Goal: Task Accomplishment & Management: Manage account settings

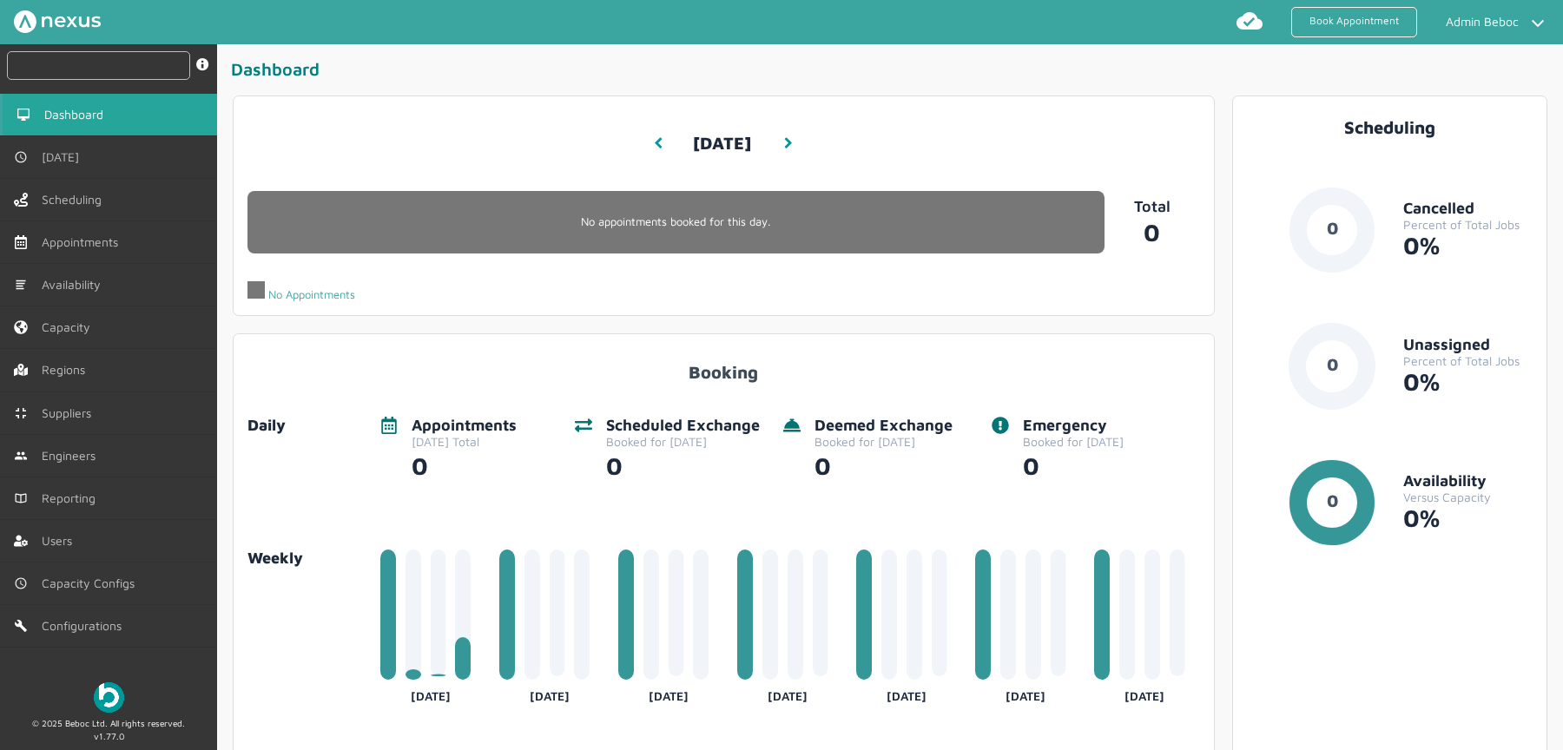
click at [97, 63] on input "text" at bounding box center [98, 65] width 183 height 29
type input "h"
click at [71, 194] on span "Scheduling" at bounding box center [77, 200] width 67 height 14
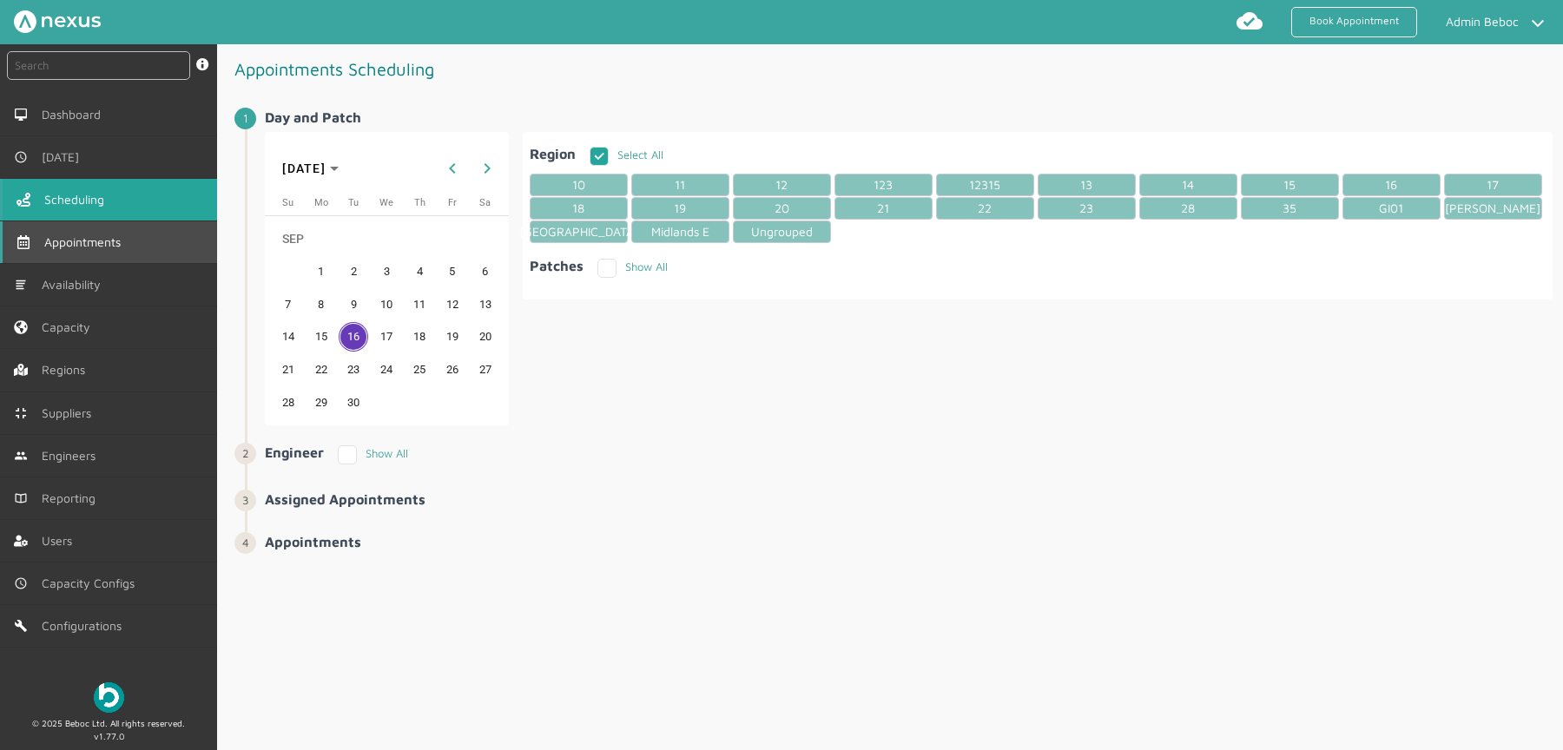
drag, startPoint x: 98, startPoint y: 230, endPoint x: 116, endPoint y: 228, distance: 18.4
click at [98, 230] on link "Appointments" at bounding box center [108, 242] width 217 height 42
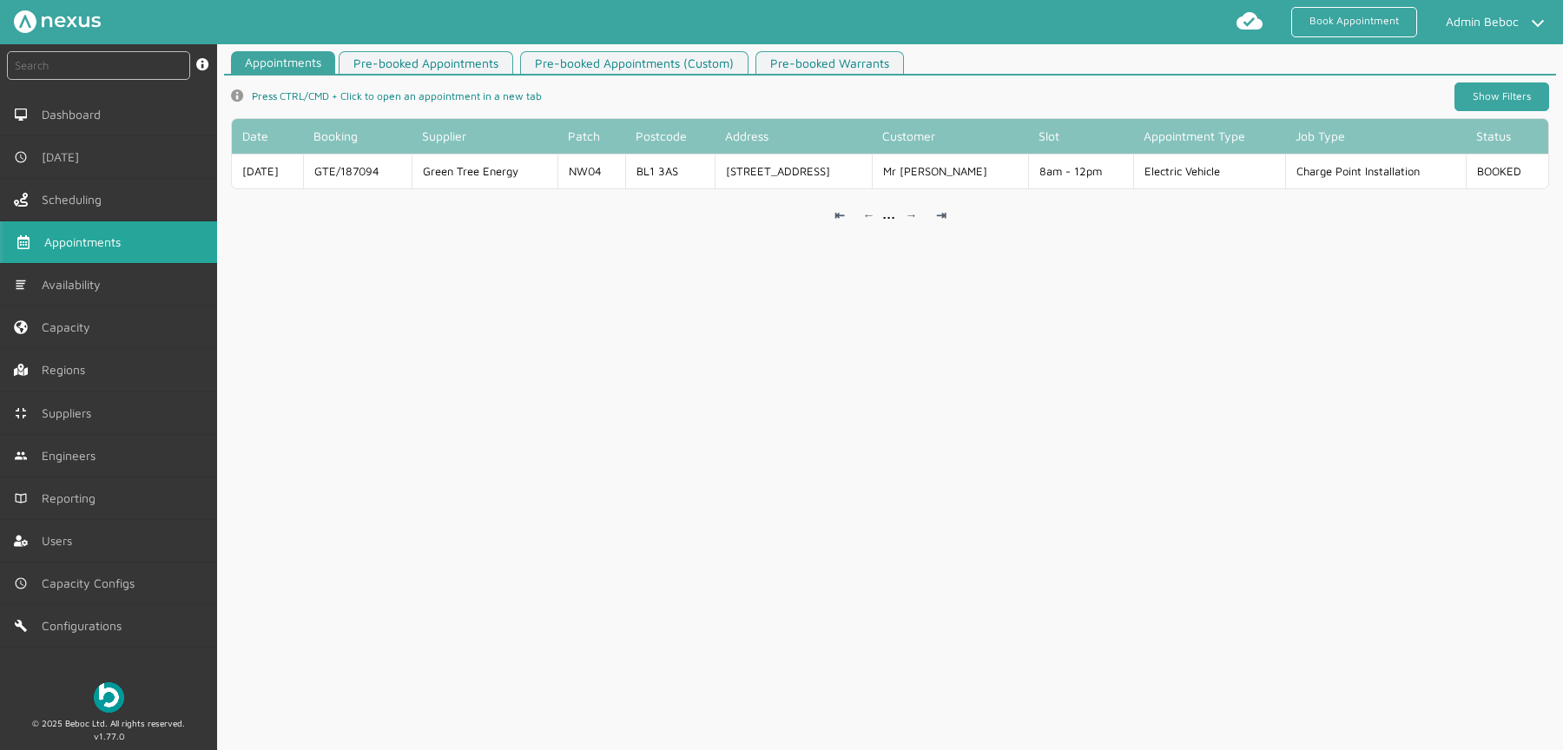
click at [1469, 92] on link "Show Filters" at bounding box center [1502, 96] width 95 height 29
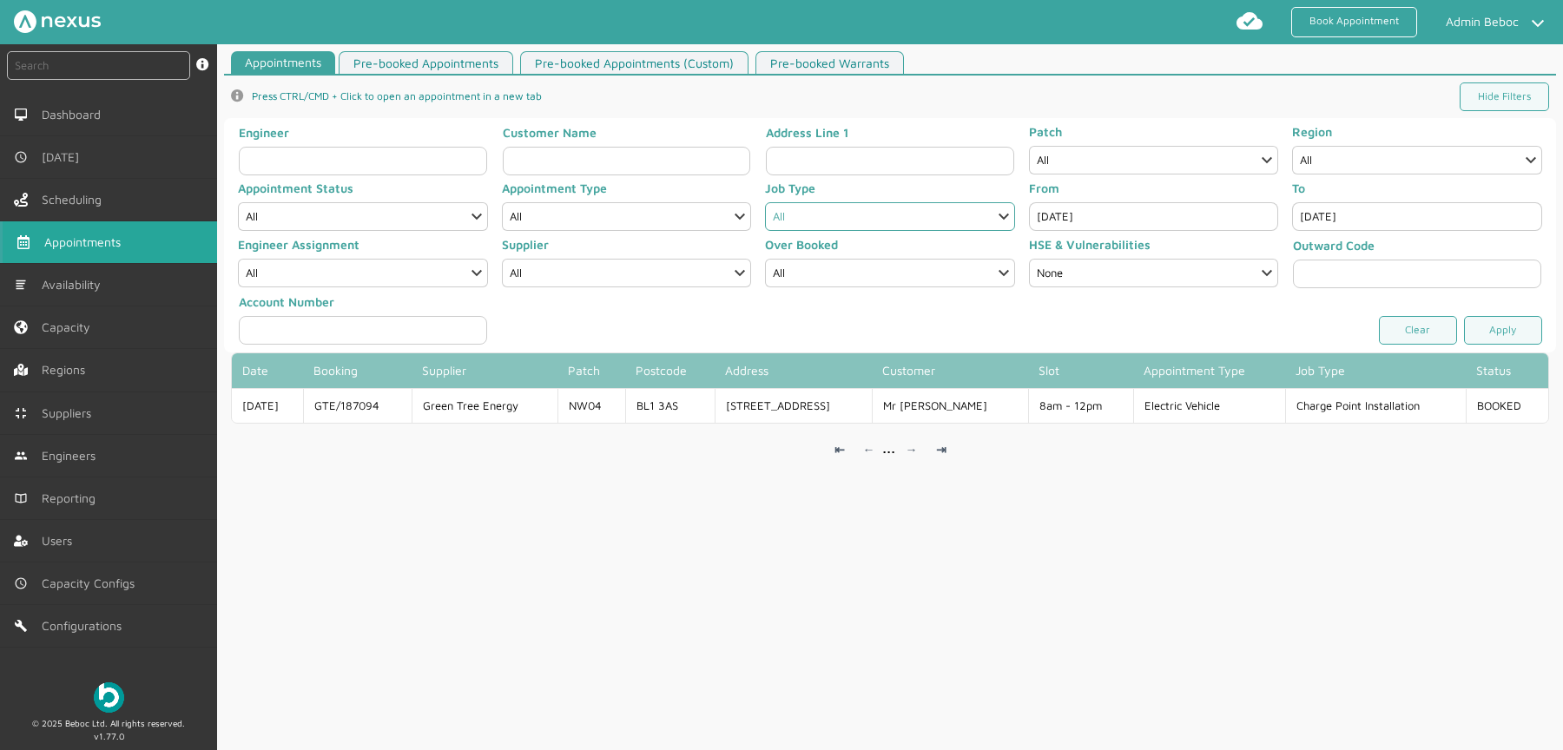
click at [828, 210] on select "All Charge Point Installation Communication Device Exchange De-Energise De-Ener…" at bounding box center [890, 216] width 250 height 29
click at [610, 208] on select "All Check Meter Comms Hub Exchange Deemed Exchange Electric Vehicle Electrical …" at bounding box center [627, 216] width 250 height 29
select select "8: HALF_HOURLY_METERING"
click at [502, 202] on select "All Check Meter Comms Hub Exchange Deemed Exchange Electric Vehicle Electrical …" at bounding box center [627, 216] width 250 height 29
click at [1181, 210] on input "Sep 16, 2025" at bounding box center [1154, 216] width 250 height 29
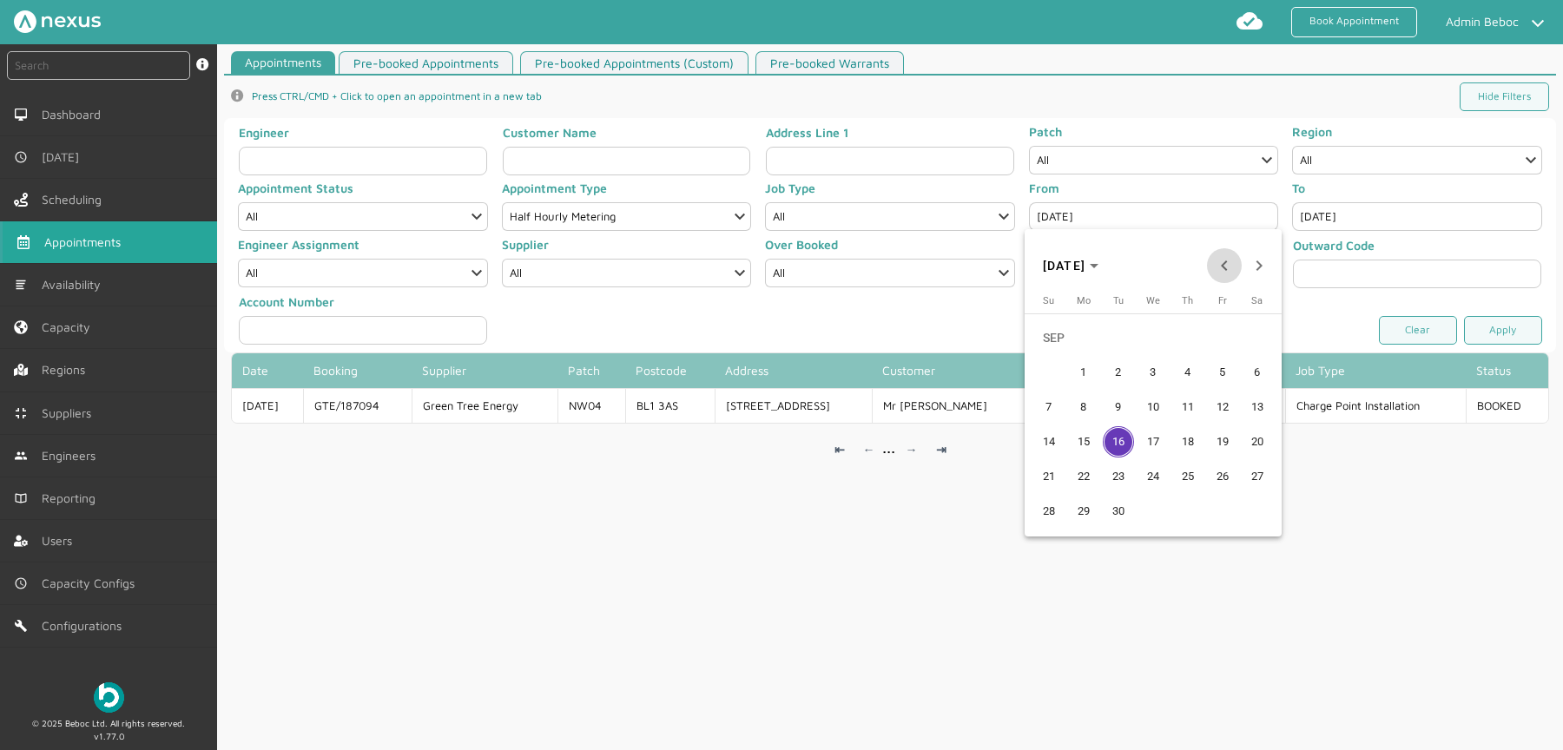
click at [1235, 258] on span "Previous month" at bounding box center [1224, 265] width 35 height 35
drag, startPoint x: 1041, startPoint y: 360, endPoint x: 1318, endPoint y: 349, distance: 277.2
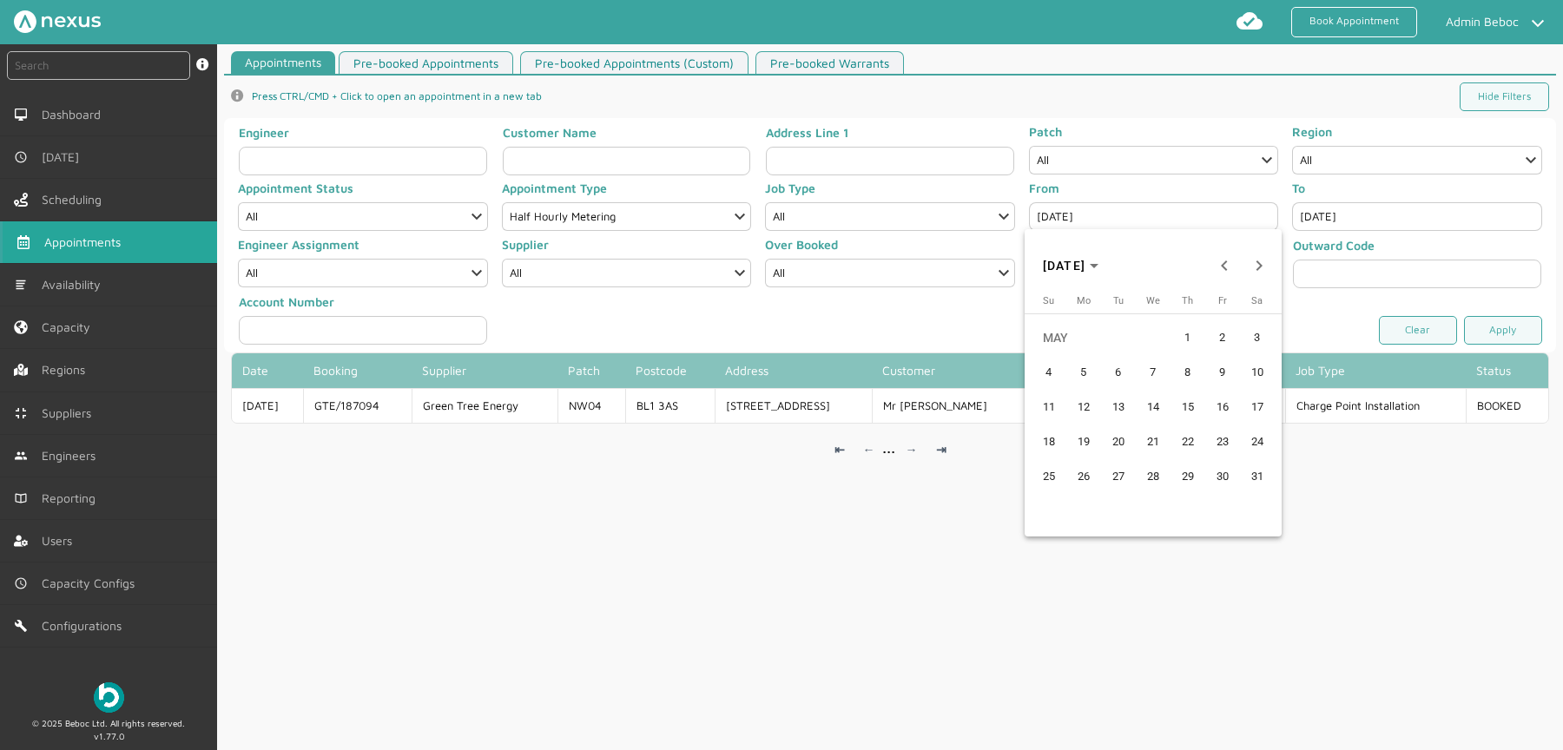
click at [1041, 361] on span "4" at bounding box center [1048, 372] width 31 height 31
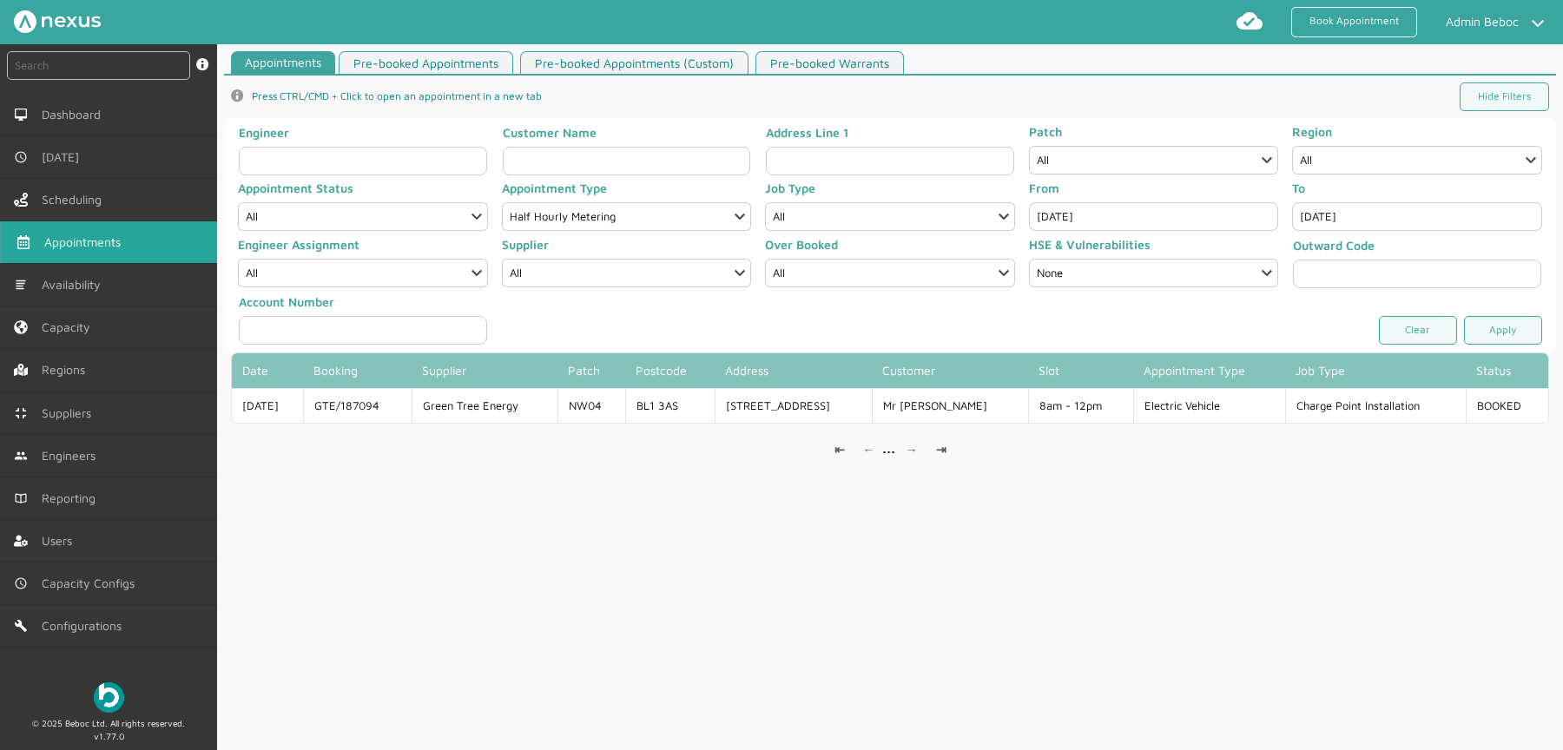
type input "May 4, 2025"
click at [1476, 322] on link "Apply" at bounding box center [1503, 330] width 78 height 29
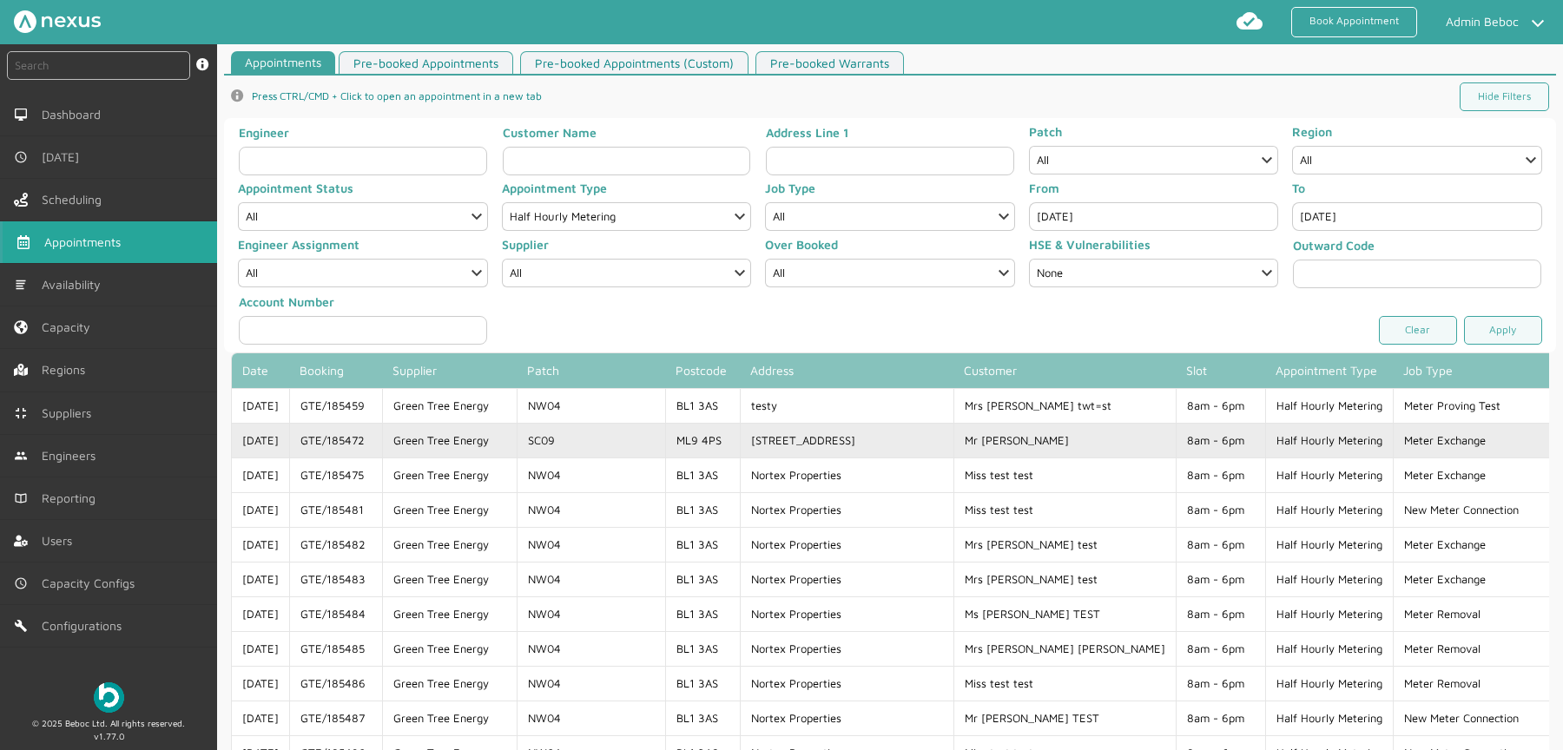
click at [834, 443] on td "40 Hampton Court Road" at bounding box center [847, 440] width 214 height 35
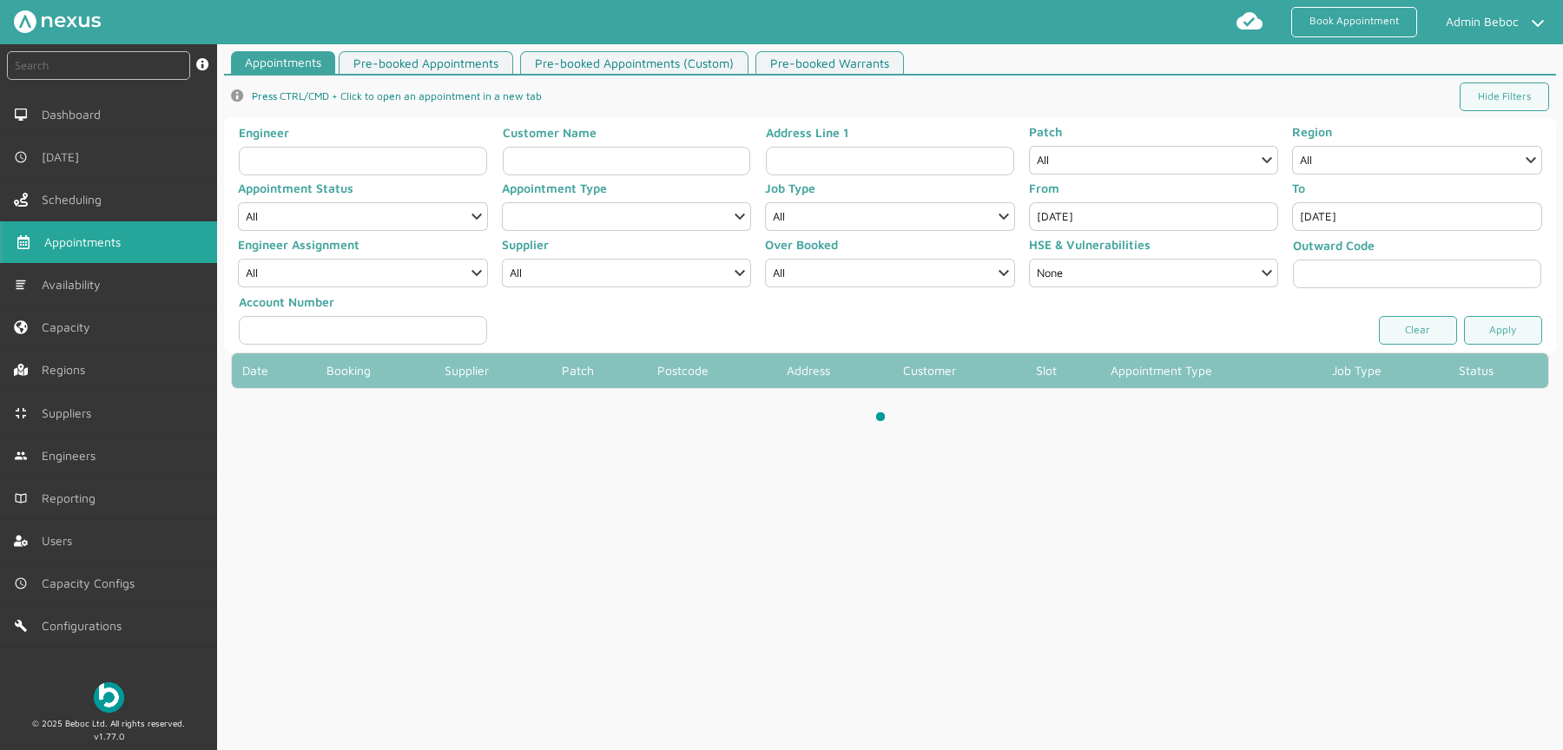
select select "8: HALF_HOURLY_METERING"
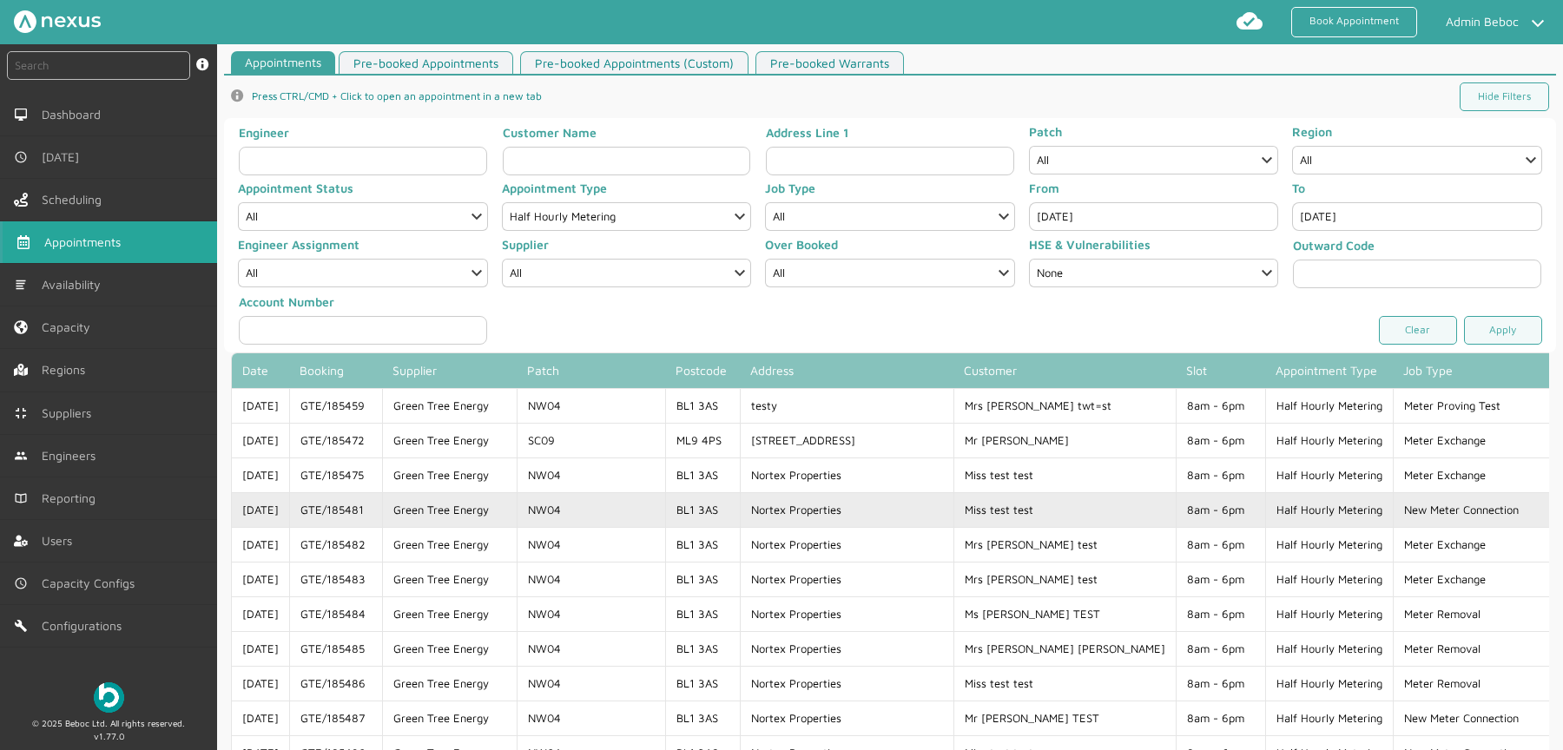
click at [1265, 496] on td "Half Hourly Metering" at bounding box center [1329, 509] width 128 height 35
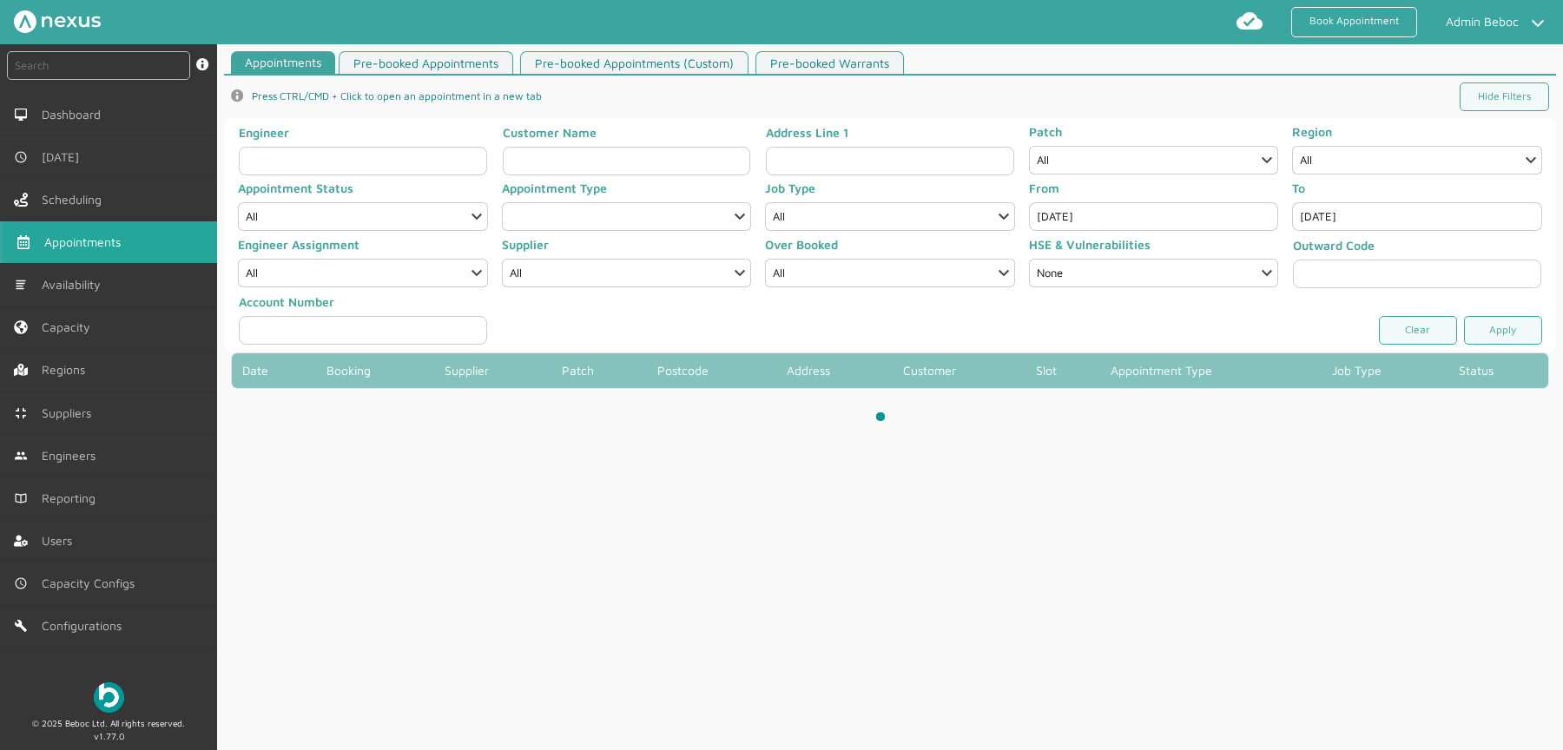
select select "8: HALF_HOURLY_METERING"
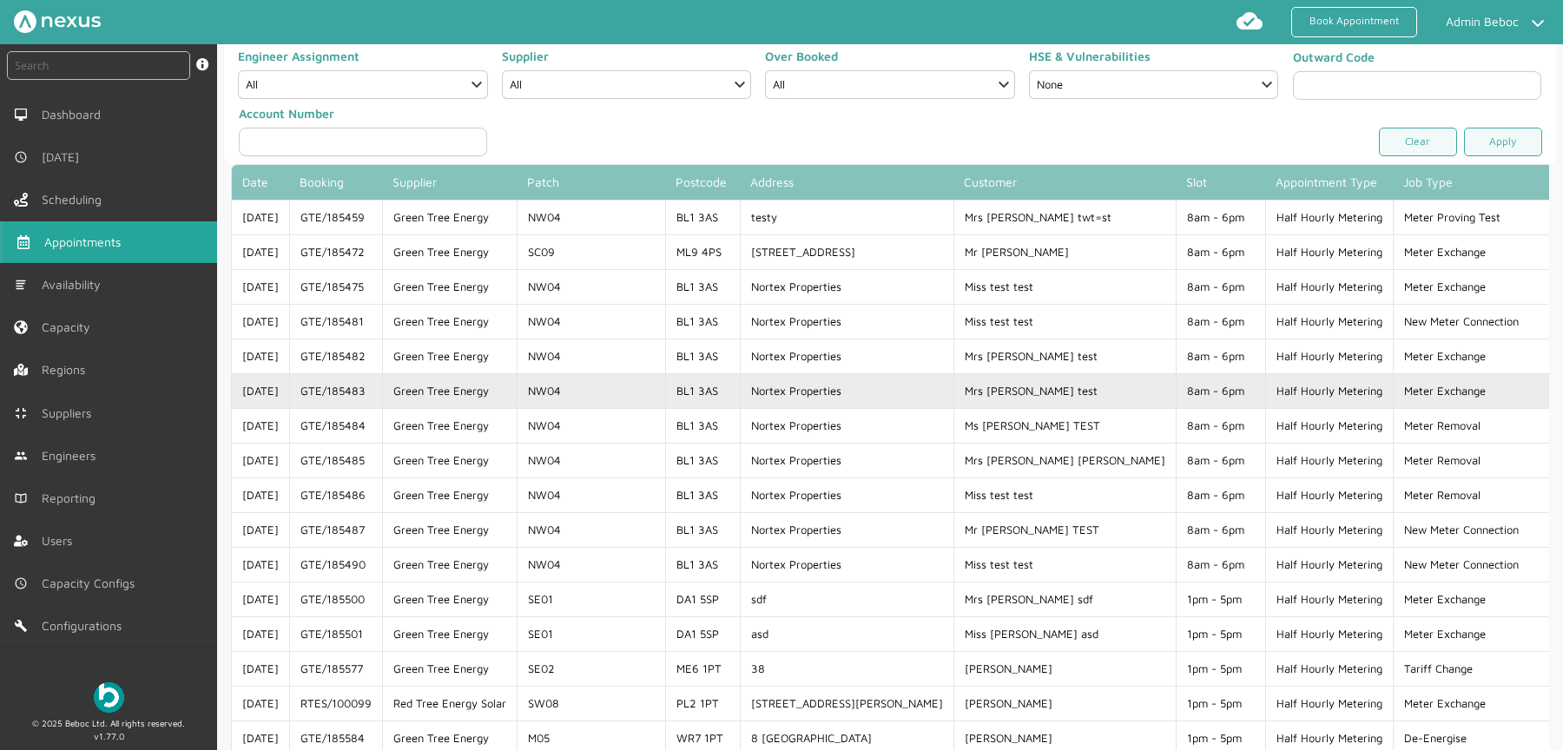
scroll to position [194, 0]
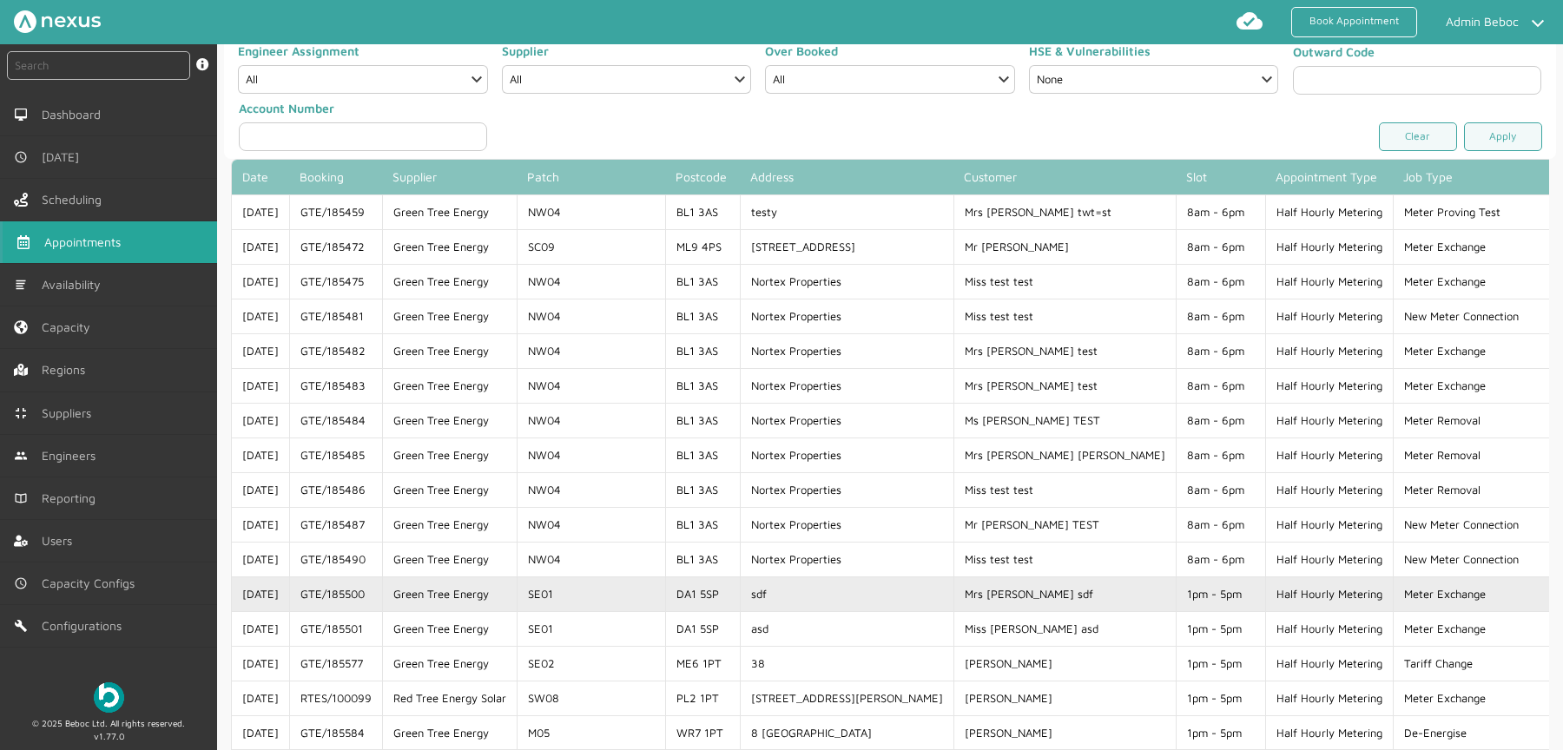
click at [1393, 581] on td "Meter Exchange" at bounding box center [1487, 594] width 189 height 35
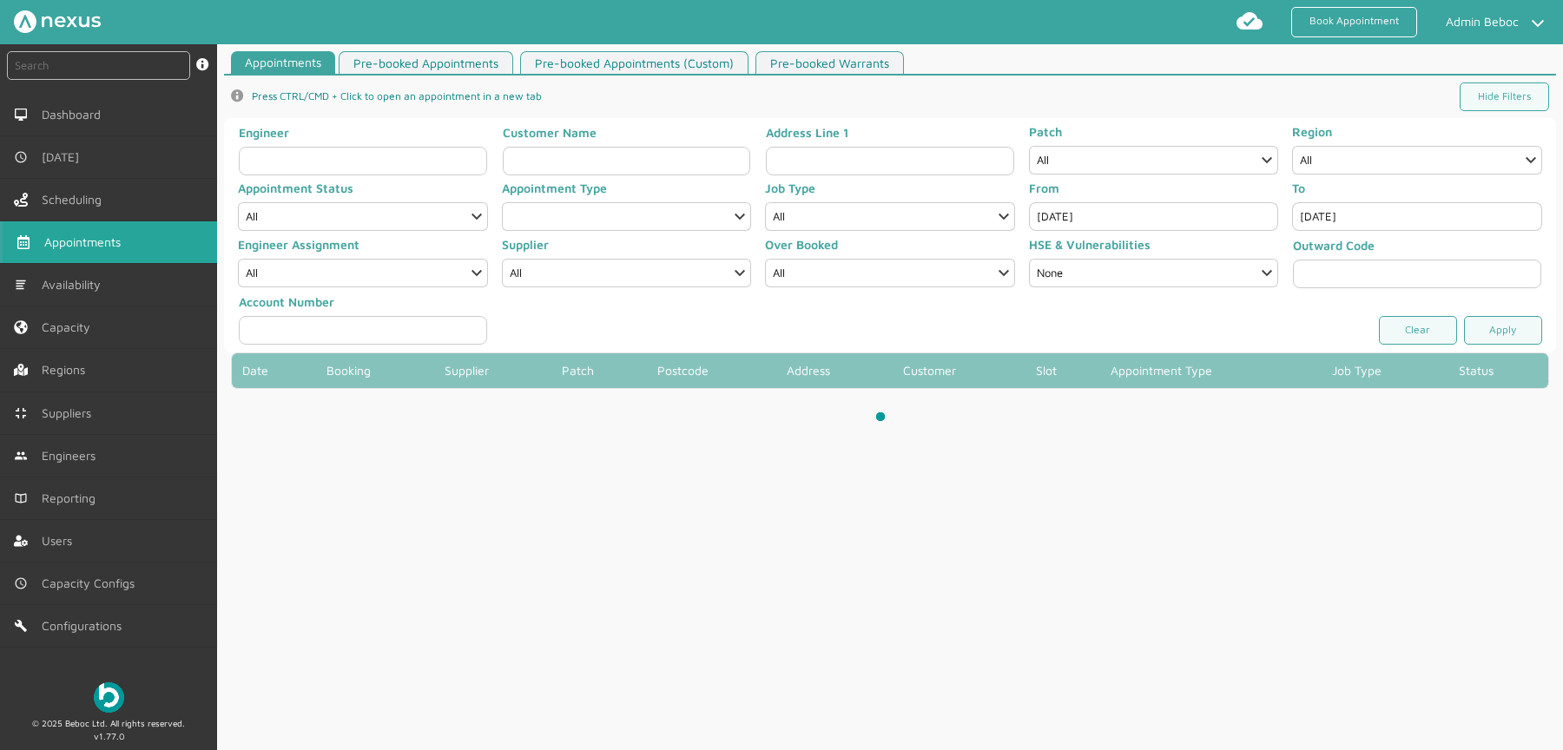
select select "8: HALF_HOURLY_METERING"
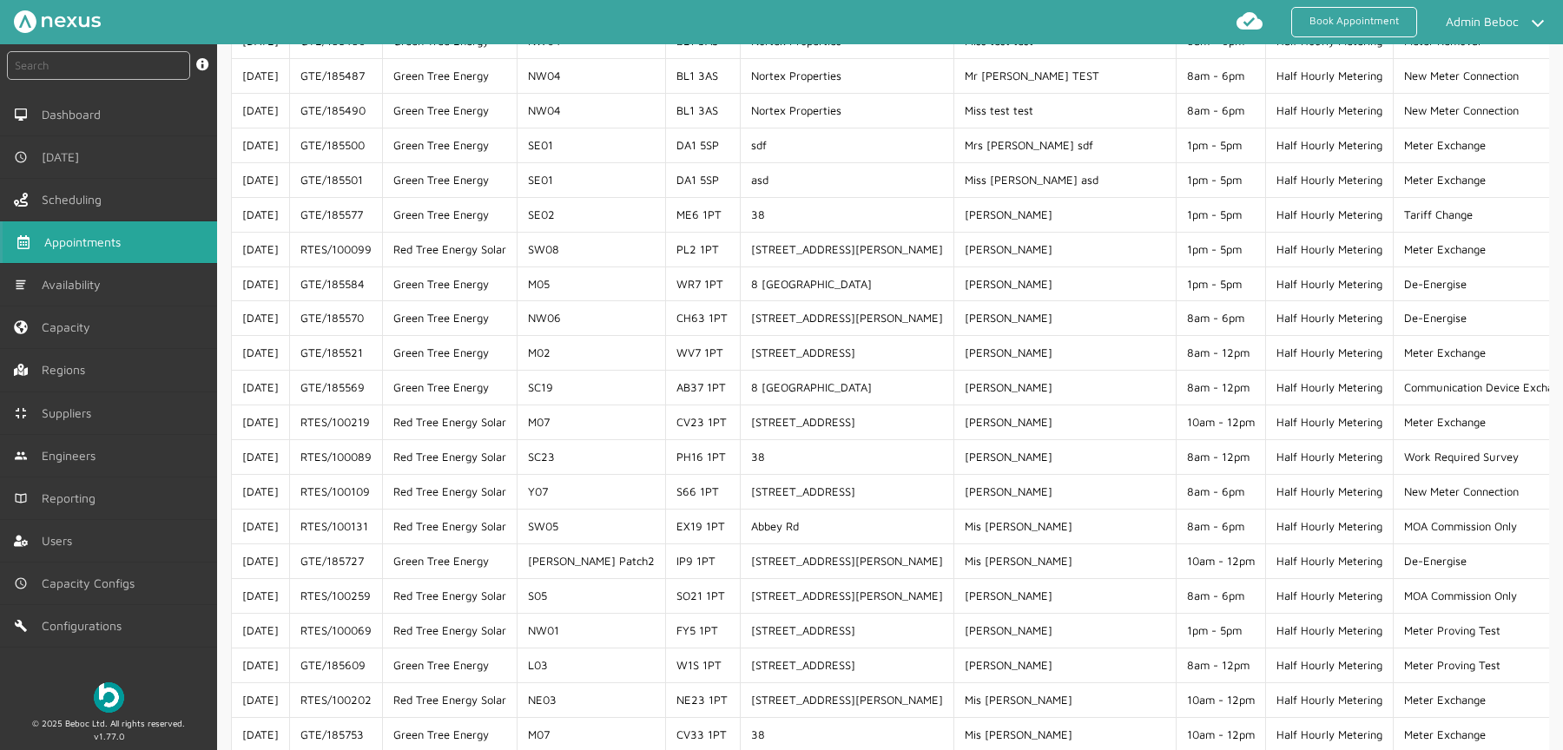
scroll to position [747, 0]
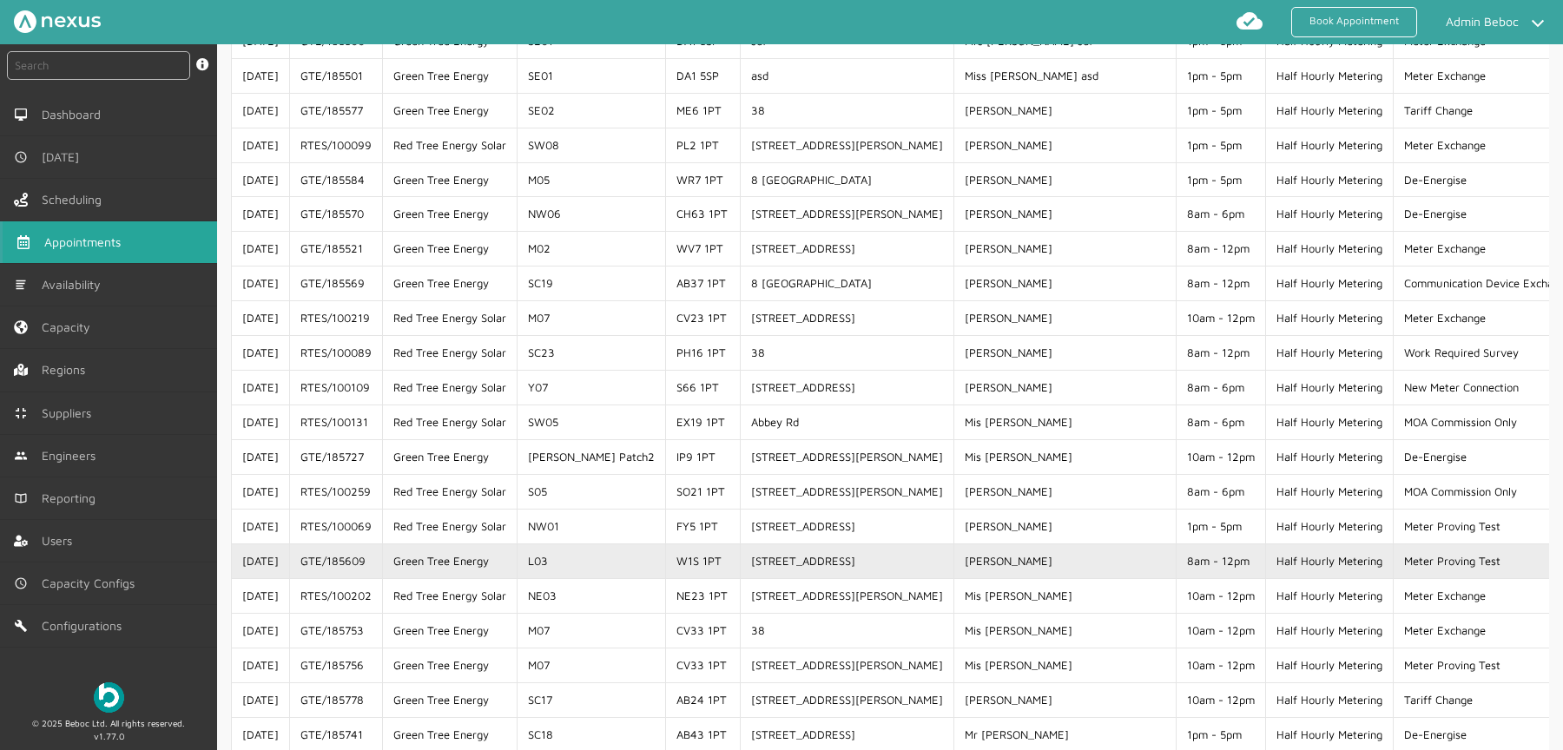
click at [478, 549] on td "Green Tree Energy" at bounding box center [449, 561] width 135 height 35
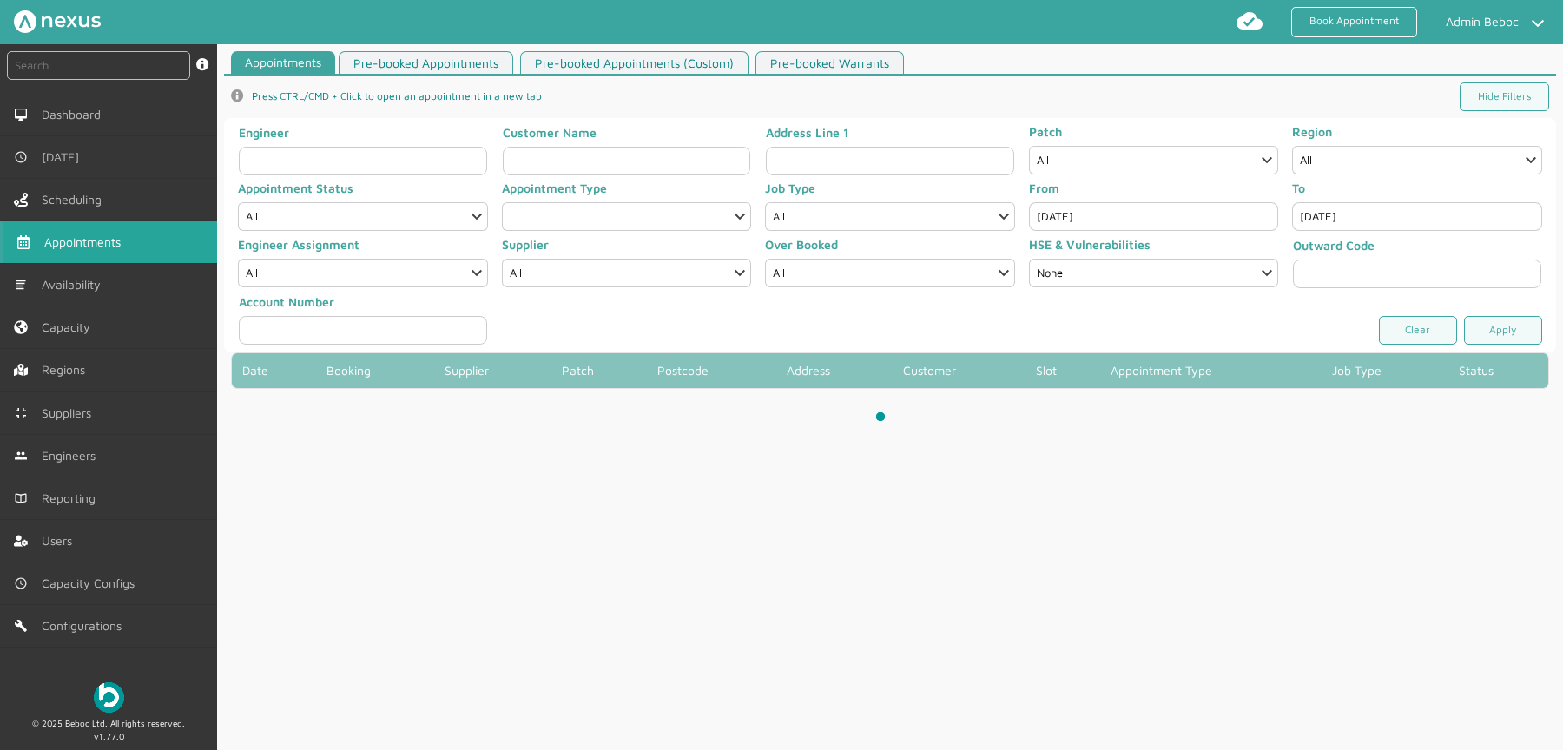
select select "8: HALF_HOURLY_METERING"
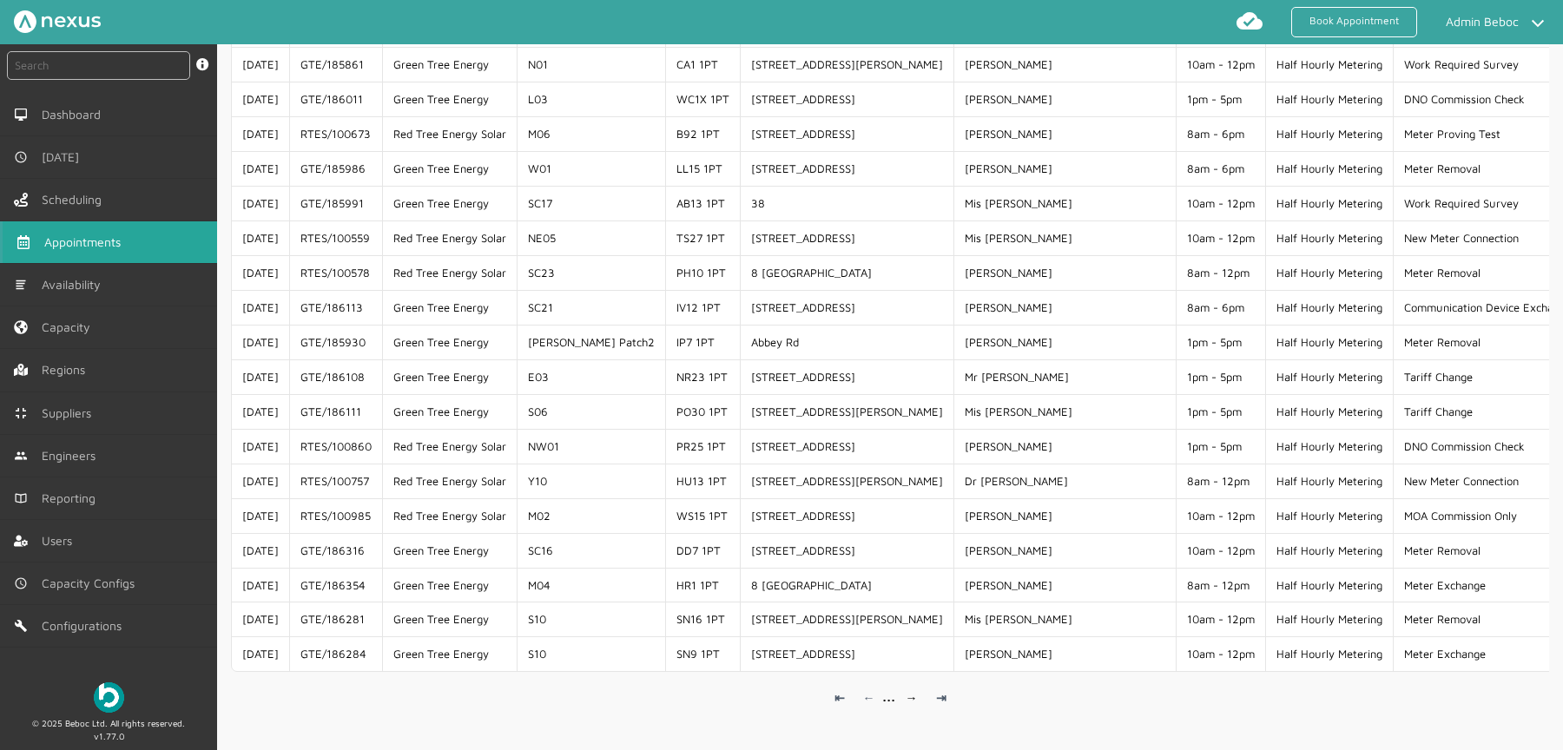
scroll to position [1461, 0]
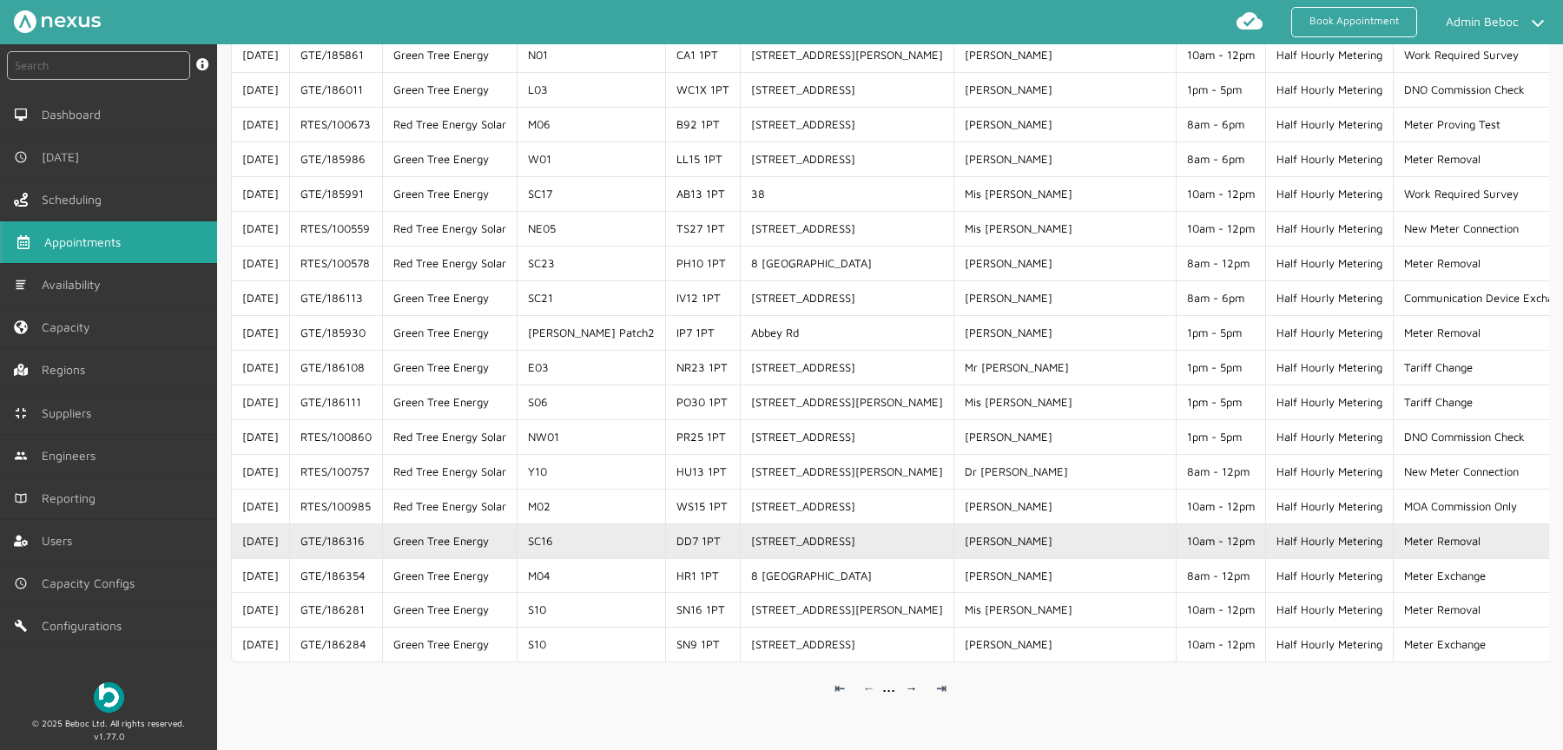
click at [483, 524] on td "Green Tree Energy" at bounding box center [449, 541] width 135 height 35
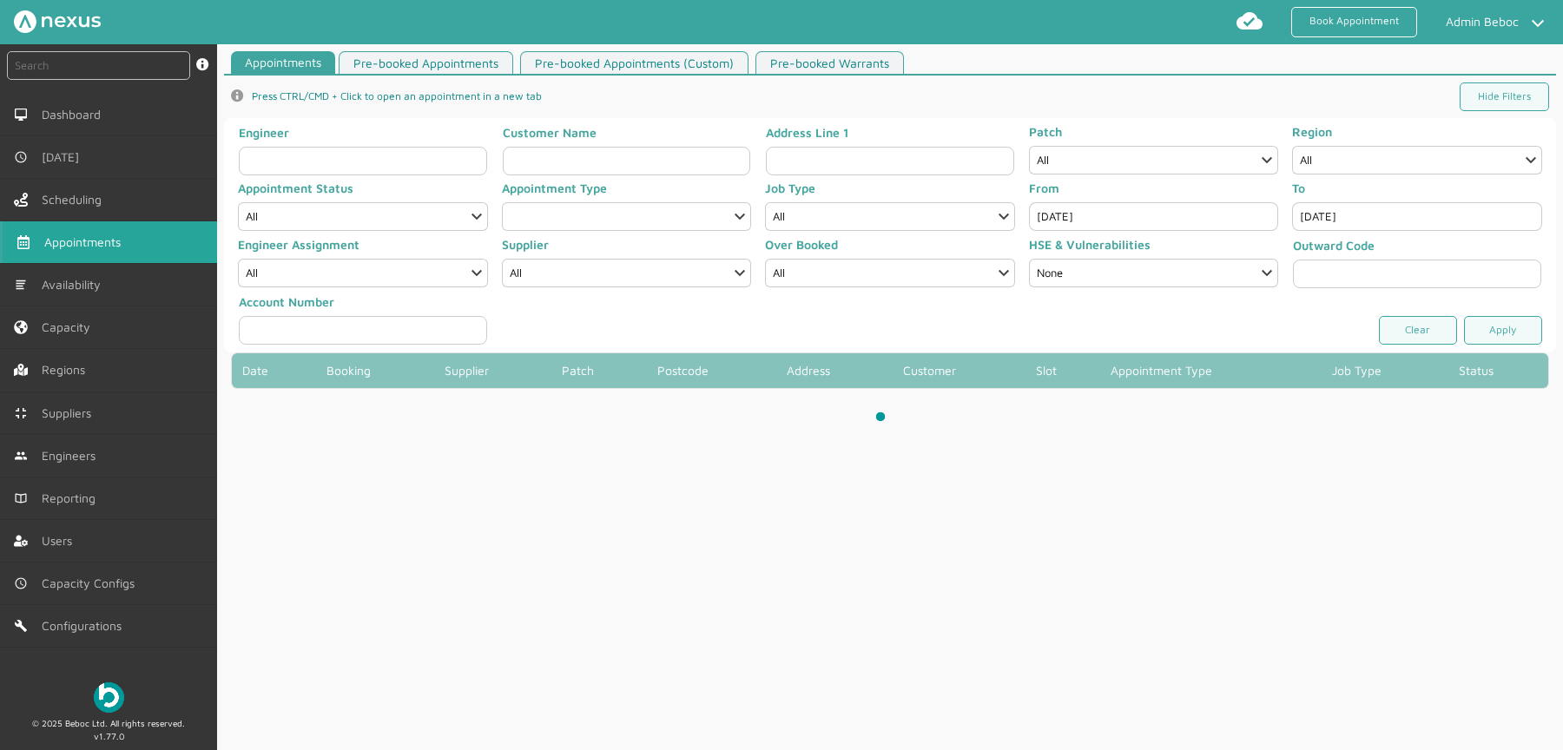
select select "8: HALF_HOURLY_METERING"
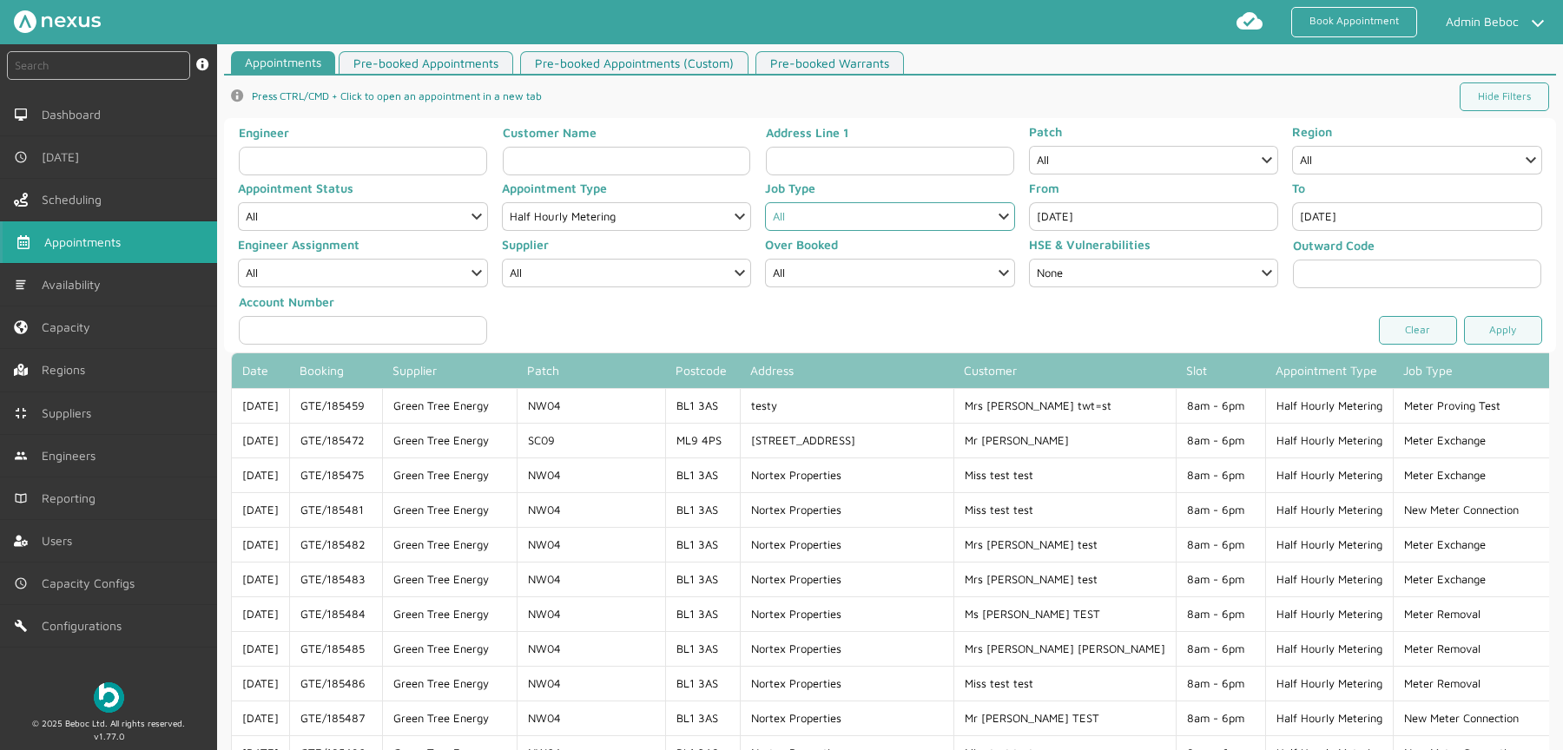
click at [834, 217] on select "All Charge Point Installation Communication Device Exchange De-Energise De-Ener…" at bounding box center [890, 216] width 250 height 29
click at [389, 214] on select "All Completed Started On Site On Route Aborted Booked Paused Cancelled" at bounding box center [363, 216] width 250 height 29
select select "1: COMPLETED"
click at [238, 202] on select "All Completed Started On Site On Route Aborted Booked Paused Cancelled" at bounding box center [363, 216] width 250 height 29
click at [1516, 327] on link "Apply" at bounding box center [1503, 330] width 78 height 29
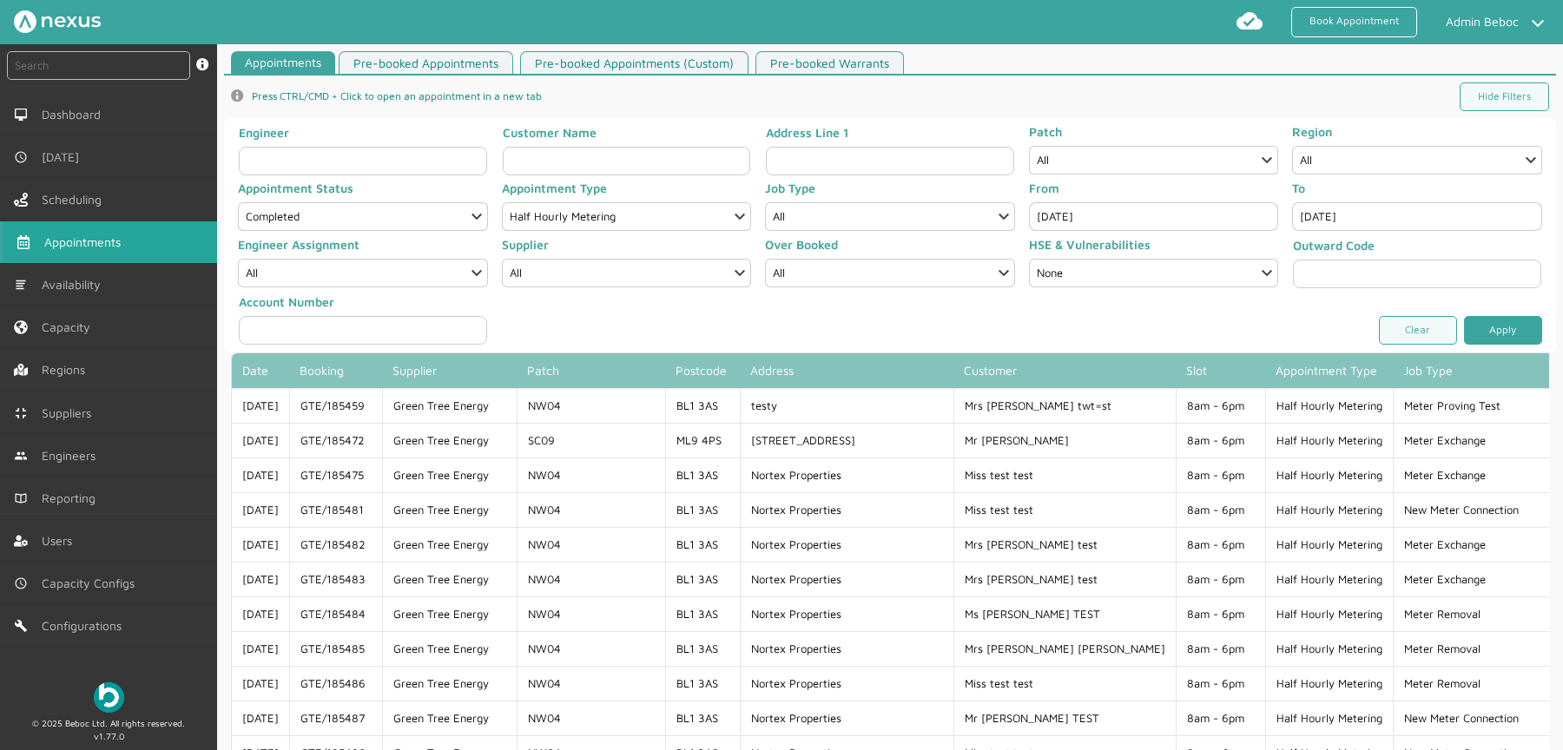
click at [1511, 327] on link "Apply" at bounding box center [1503, 330] width 78 height 29
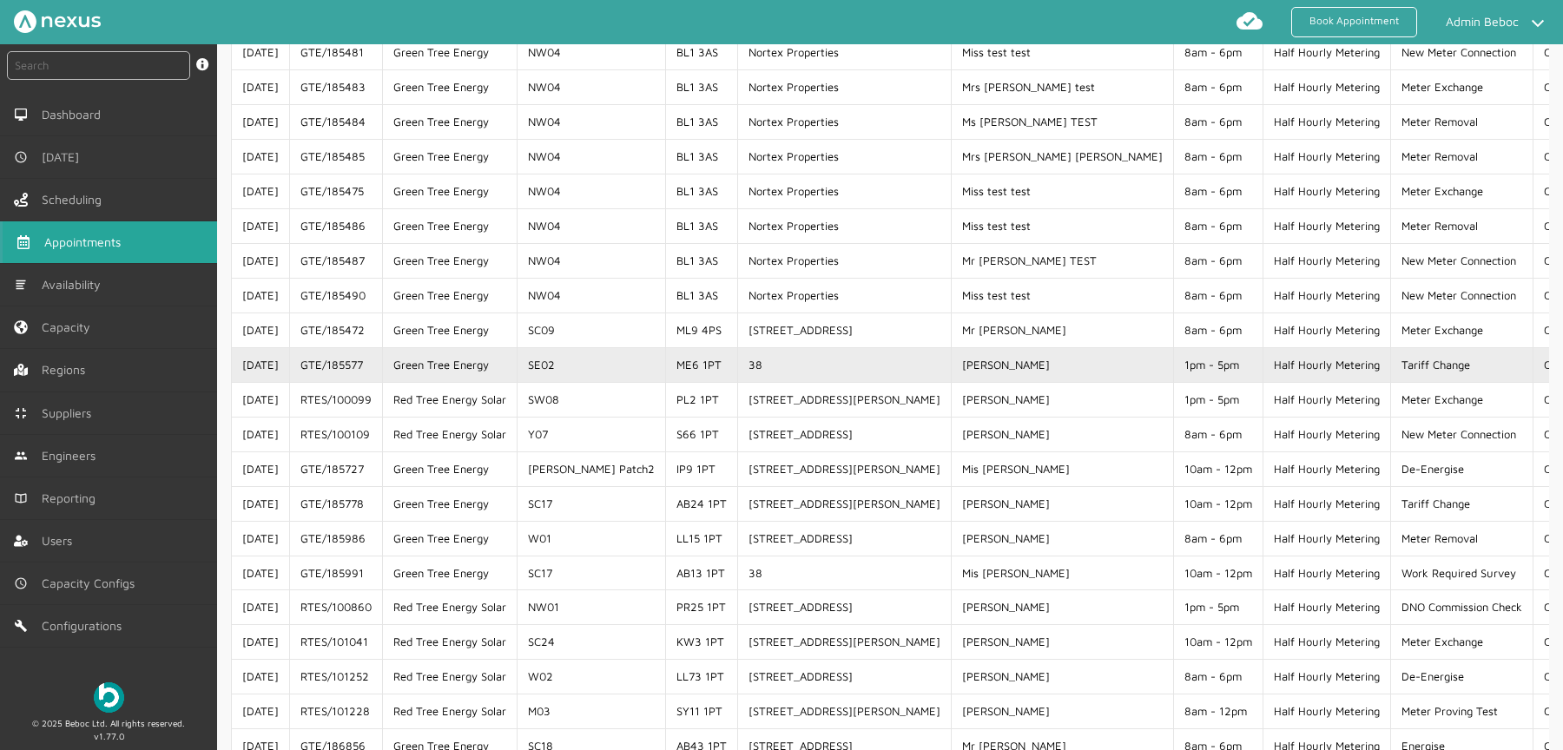
scroll to position [602, 0]
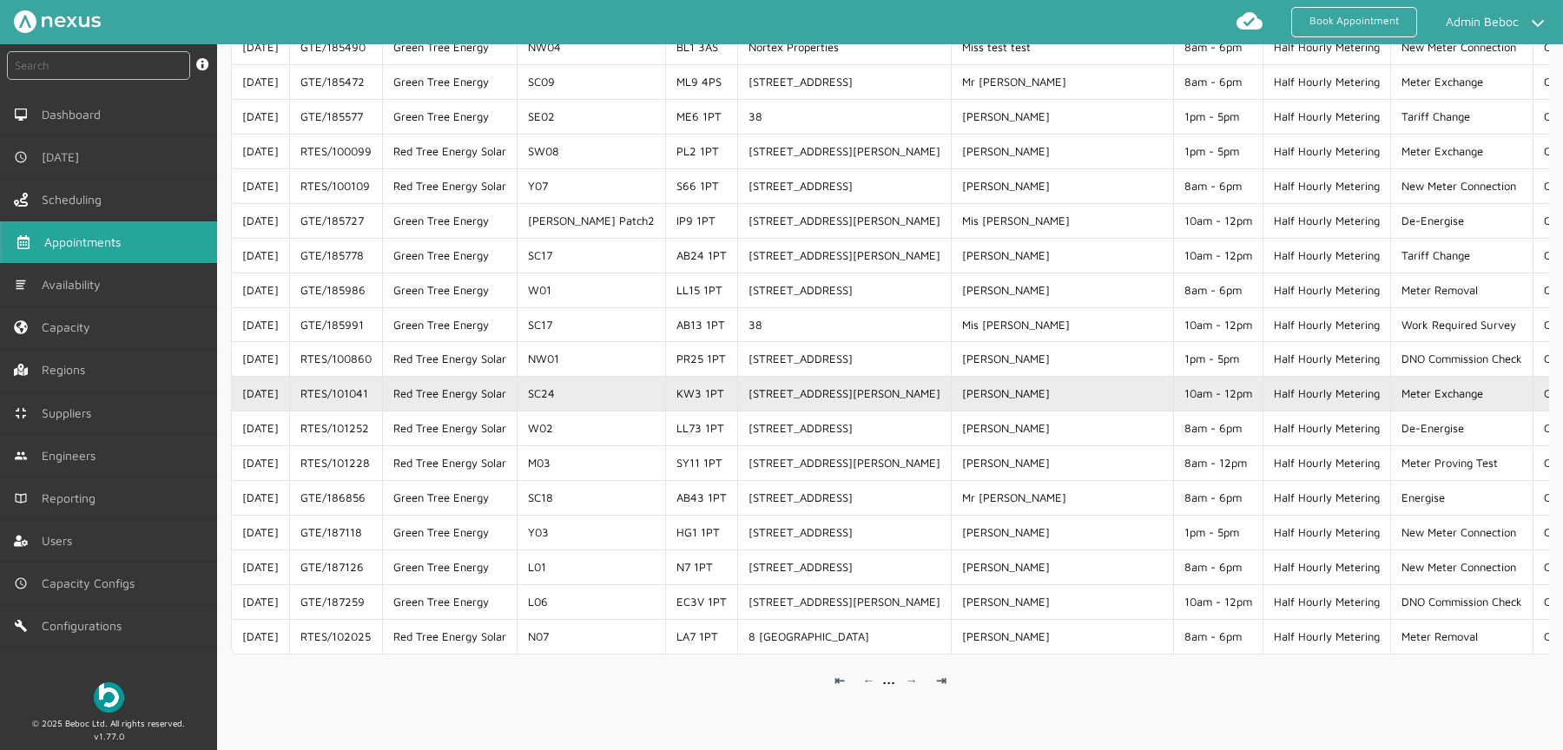
click at [1263, 382] on td "Half Hourly Metering" at bounding box center [1327, 393] width 128 height 35
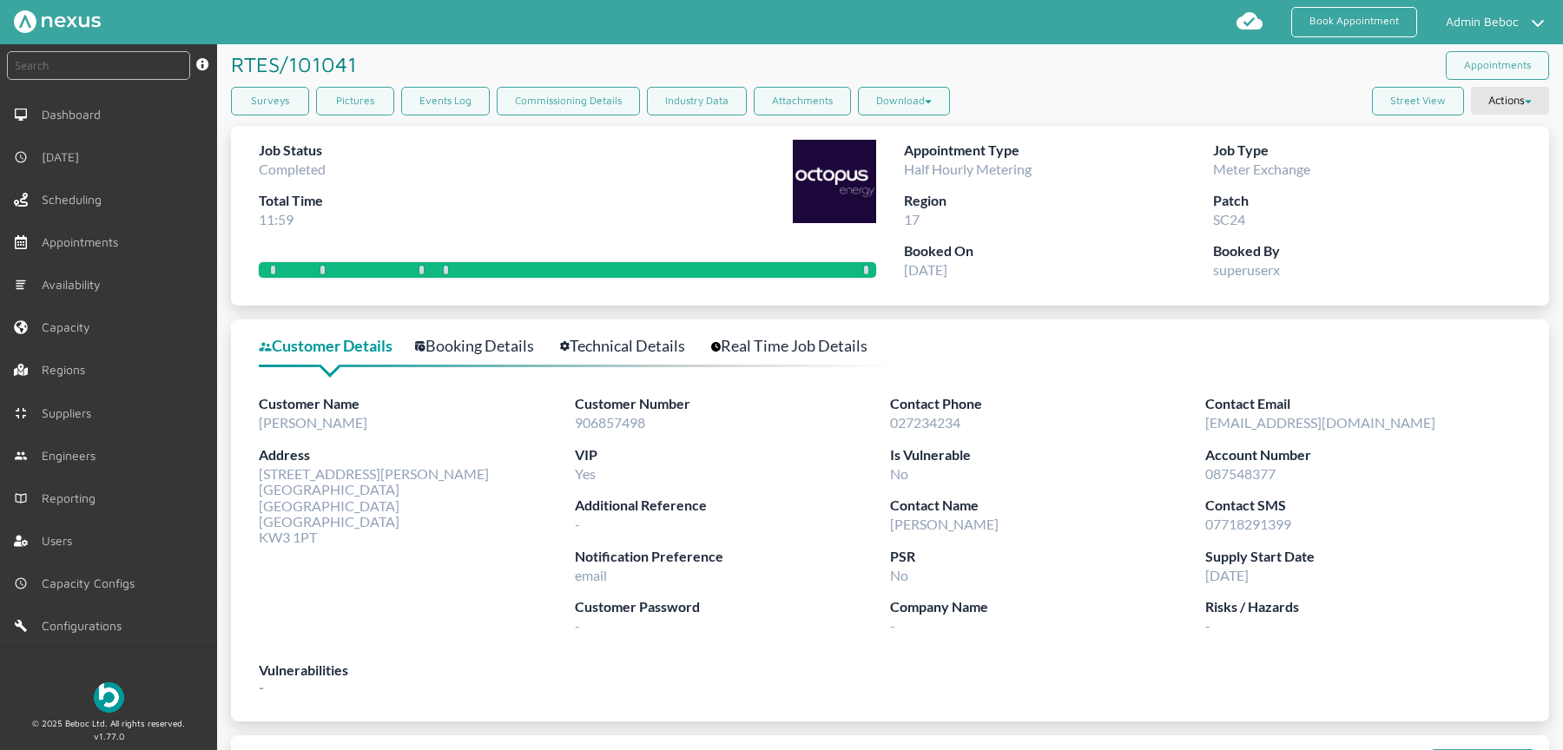
select select "1: COMPLETED"
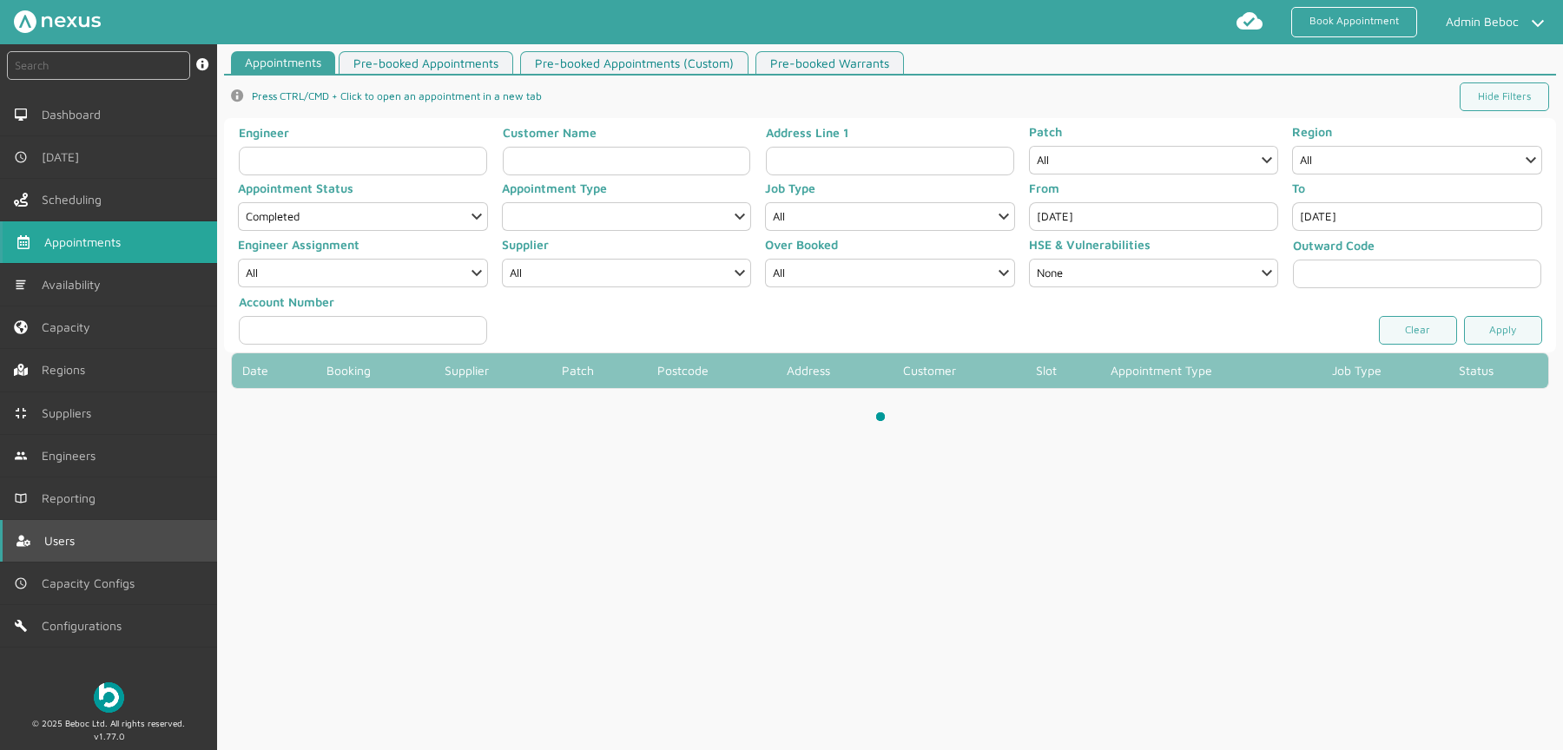
select select "8: HALF_HOURLY_METERING"
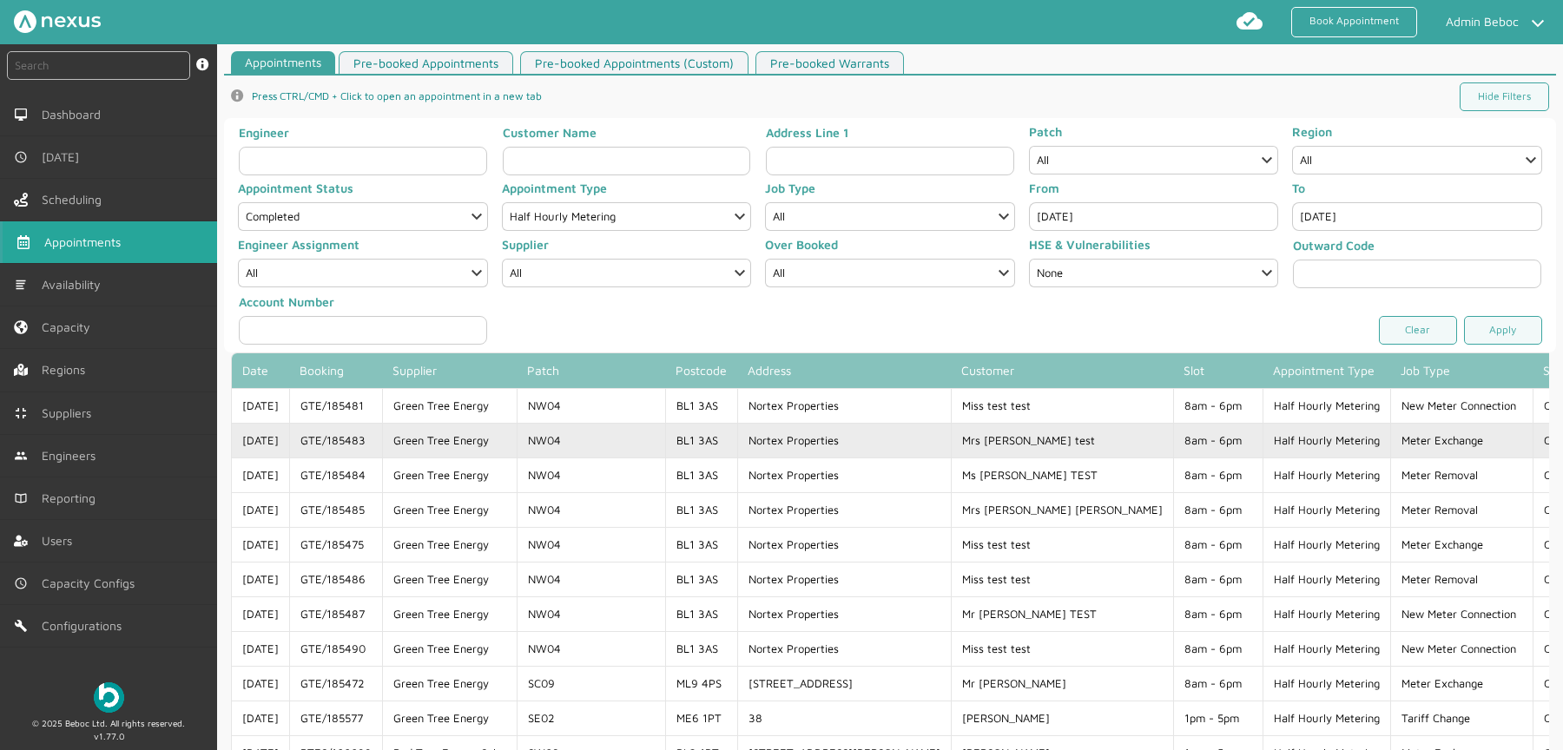
click at [981, 435] on td "Mrs Test test" at bounding box center [1062, 440] width 222 height 35
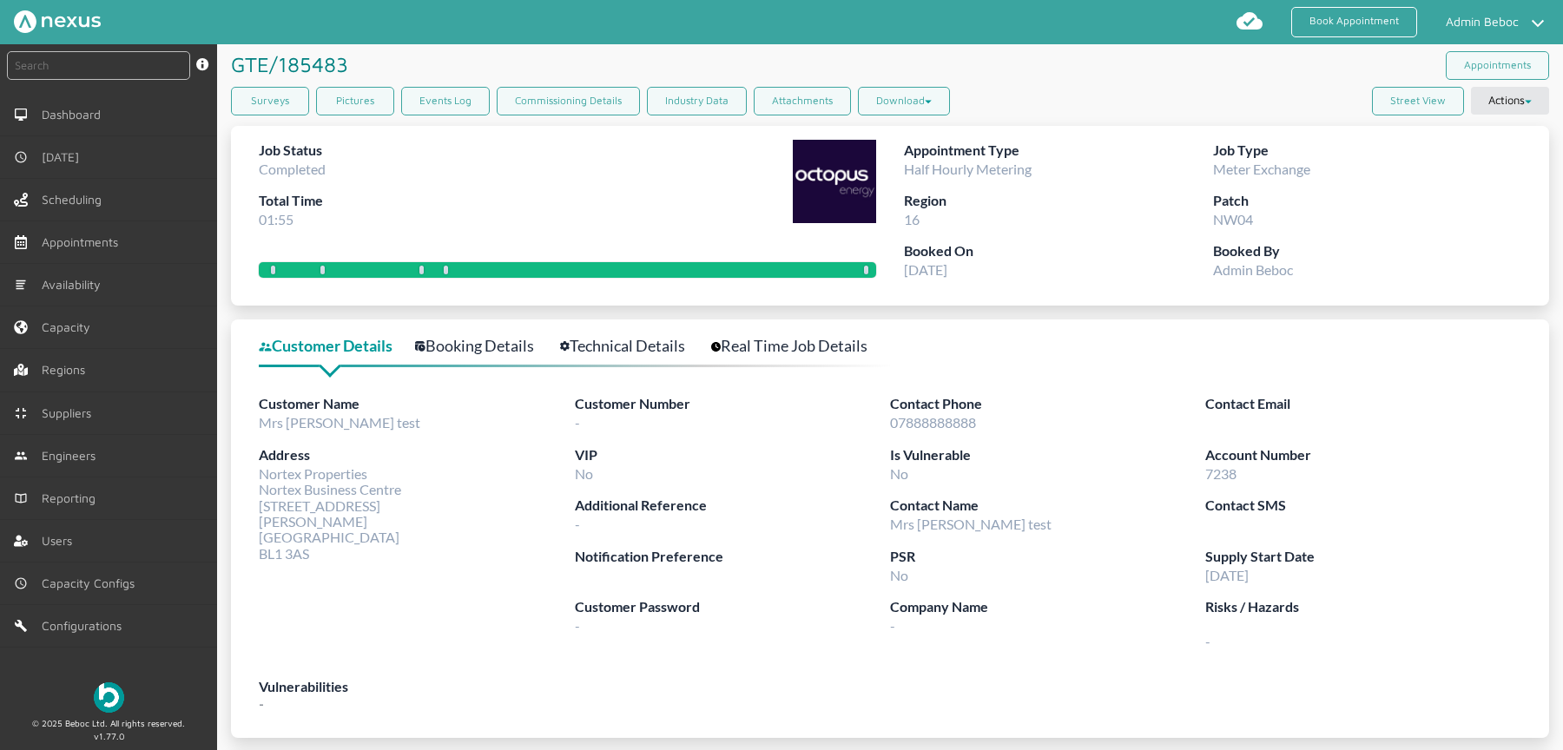
drag, startPoint x: 285, startPoint y: 100, endPoint x: 447, endPoint y: 76, distance: 164.2
click at [285, 100] on link "Surveys" at bounding box center [270, 101] width 78 height 29
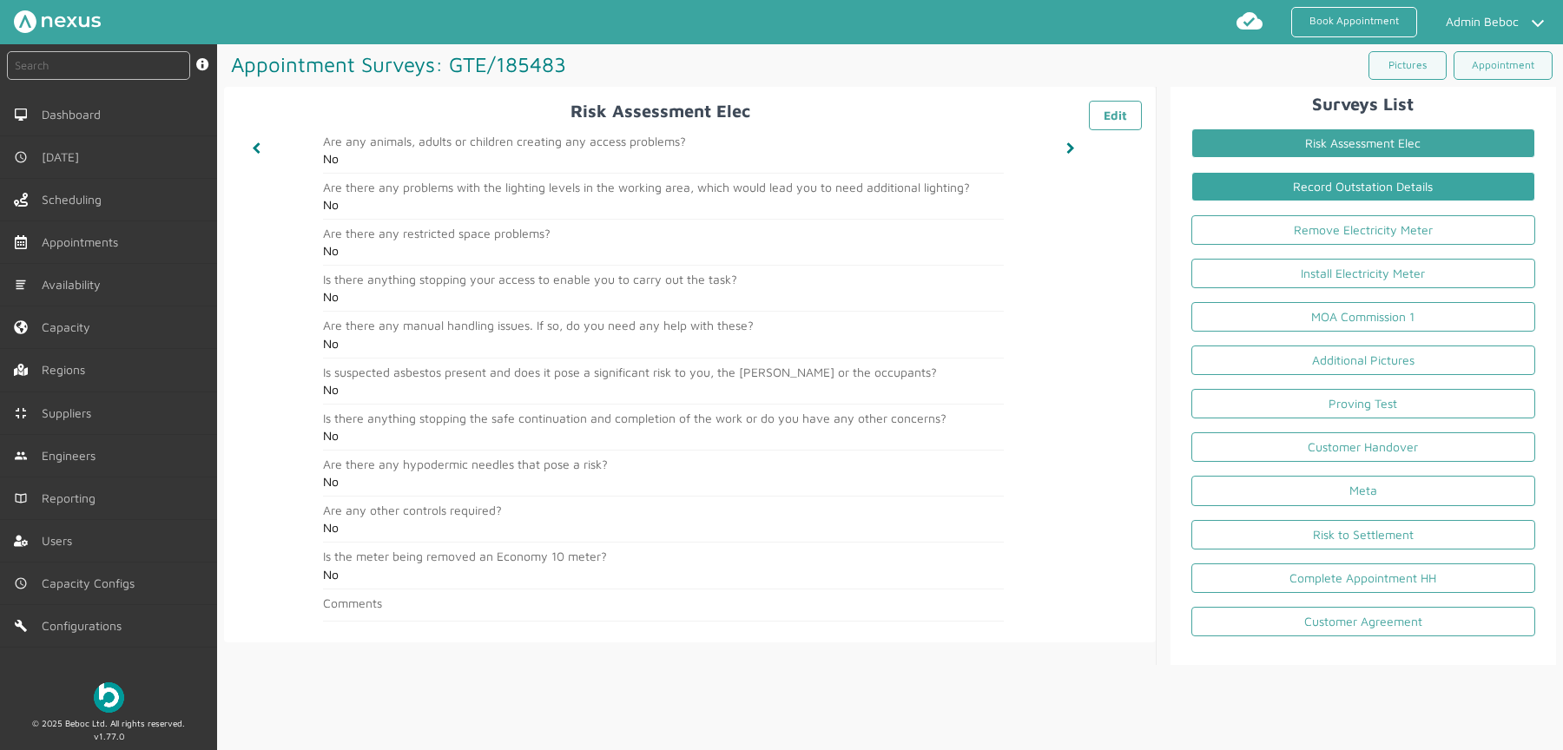
click at [1404, 181] on link "Record Outstation Details" at bounding box center [1363, 187] width 344 height 30
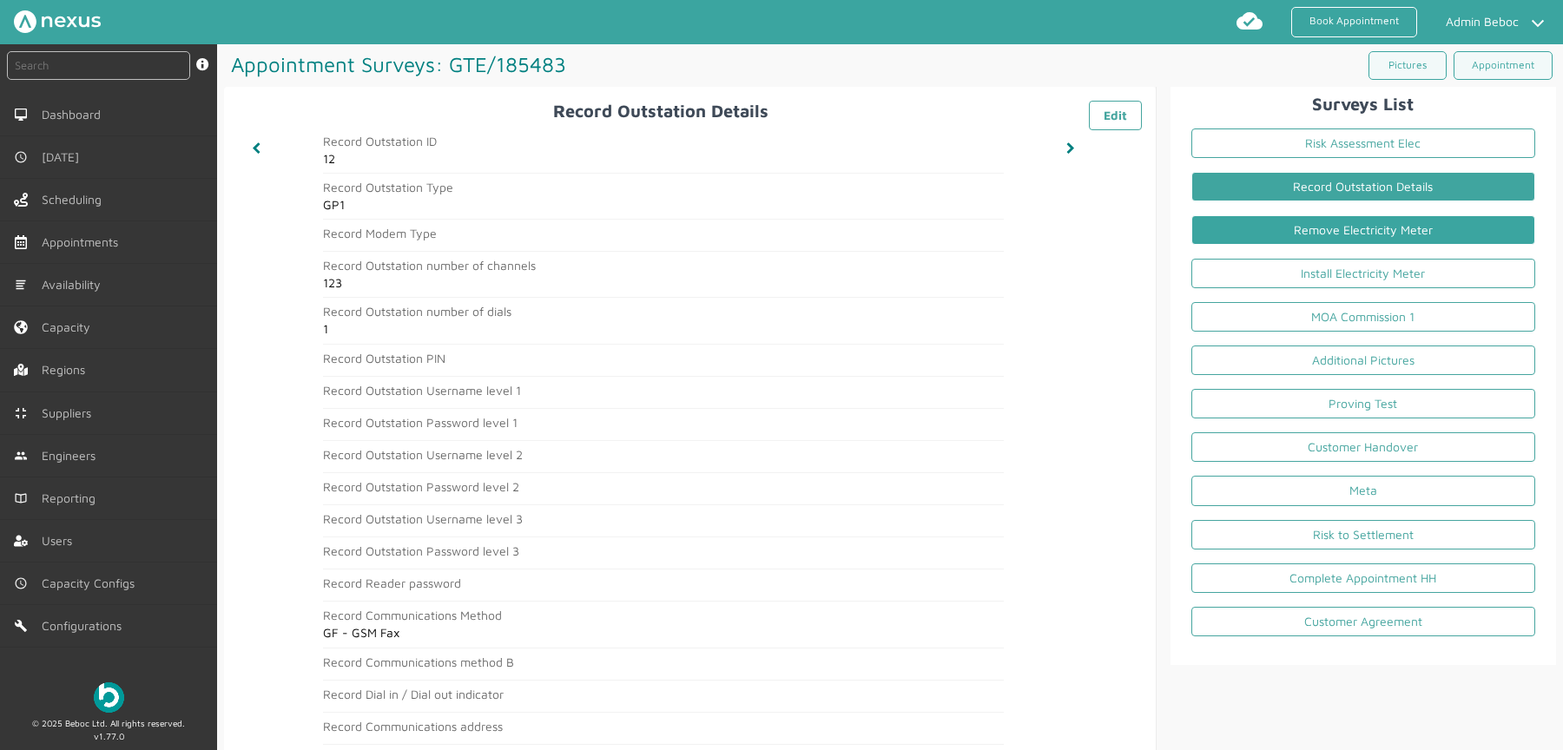
click at [1433, 228] on link "Remove Electricity Meter" at bounding box center [1363, 230] width 344 height 30
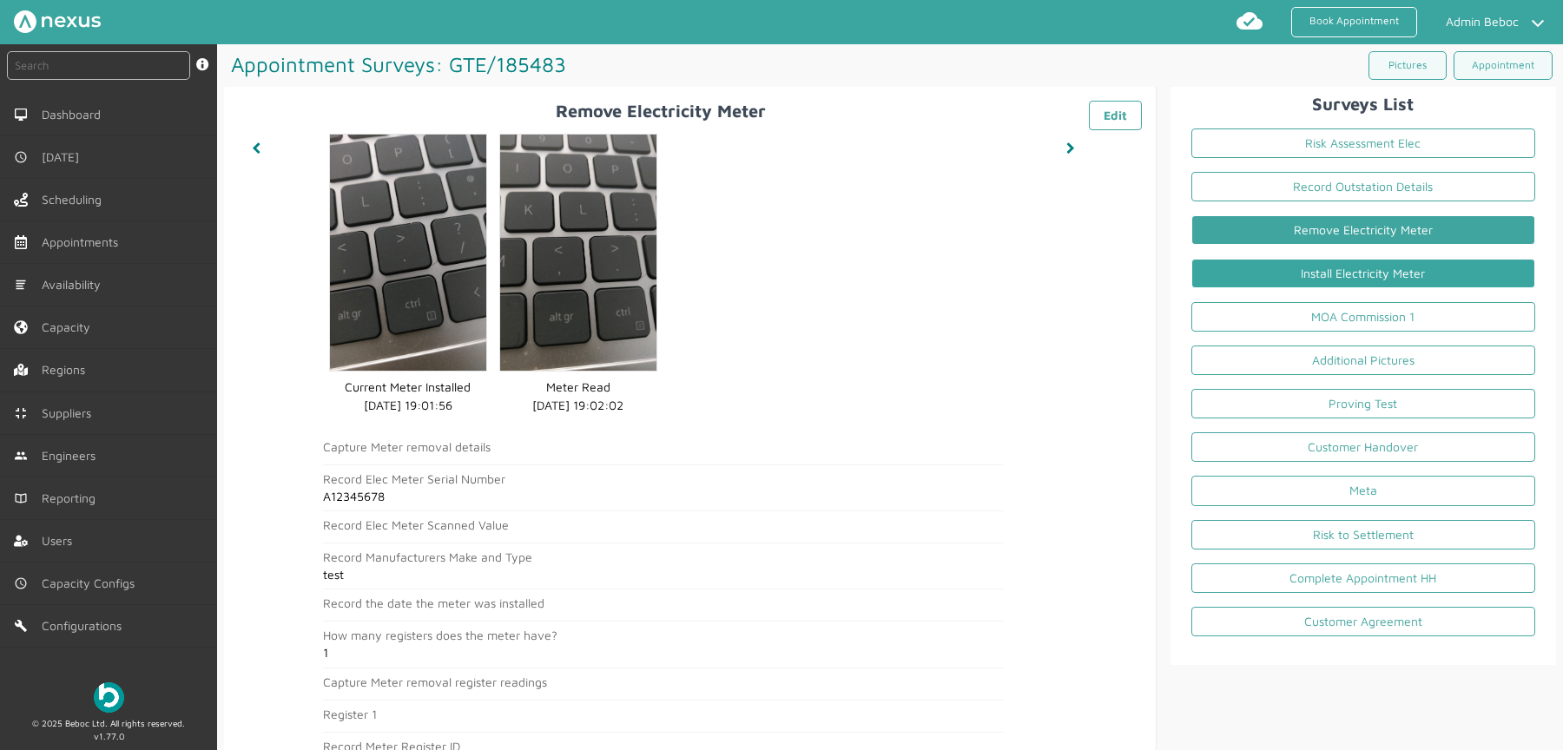
click at [1437, 269] on link "Install Electricity Meter" at bounding box center [1363, 274] width 344 height 30
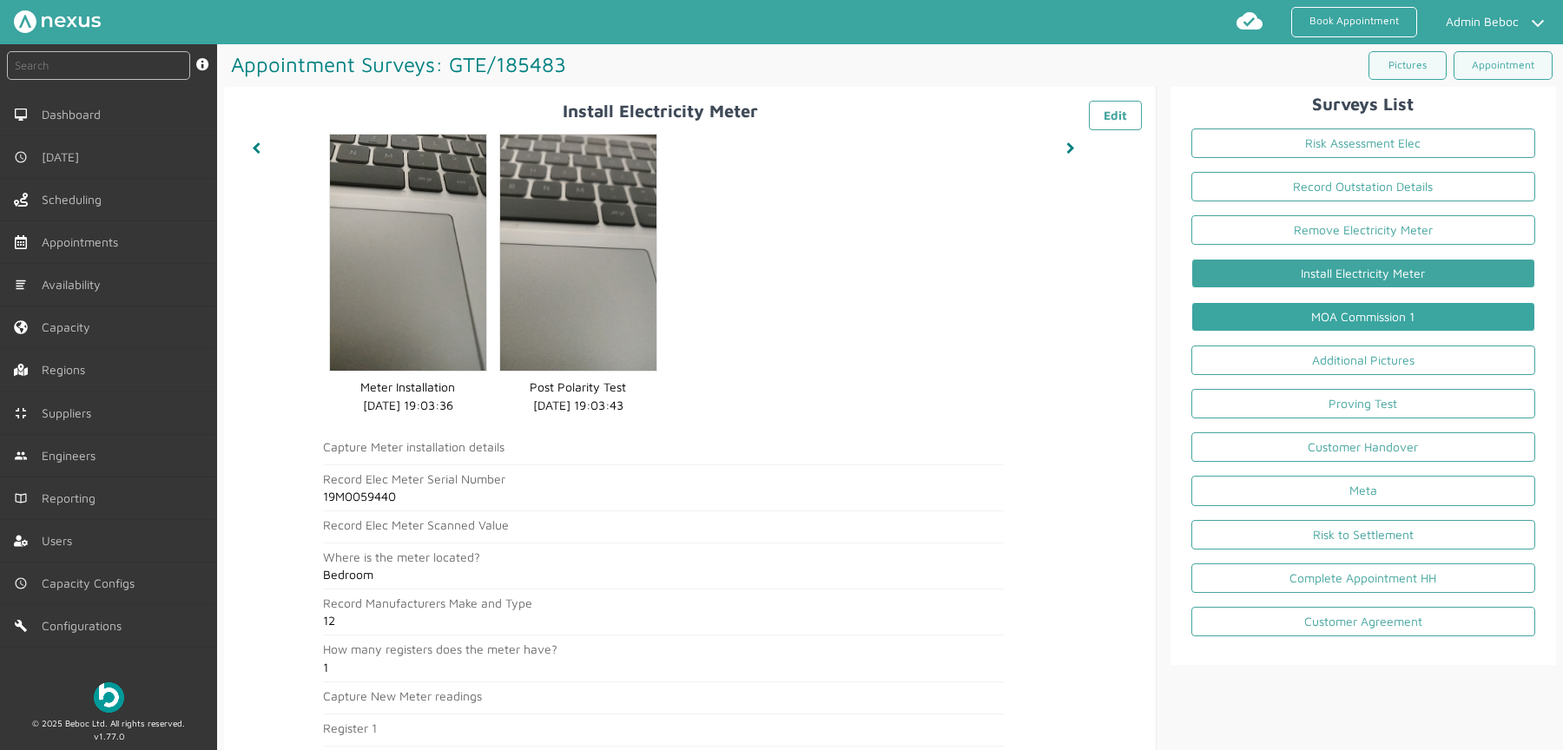
click at [1437, 309] on link "MOA Commission 1" at bounding box center [1363, 317] width 344 height 30
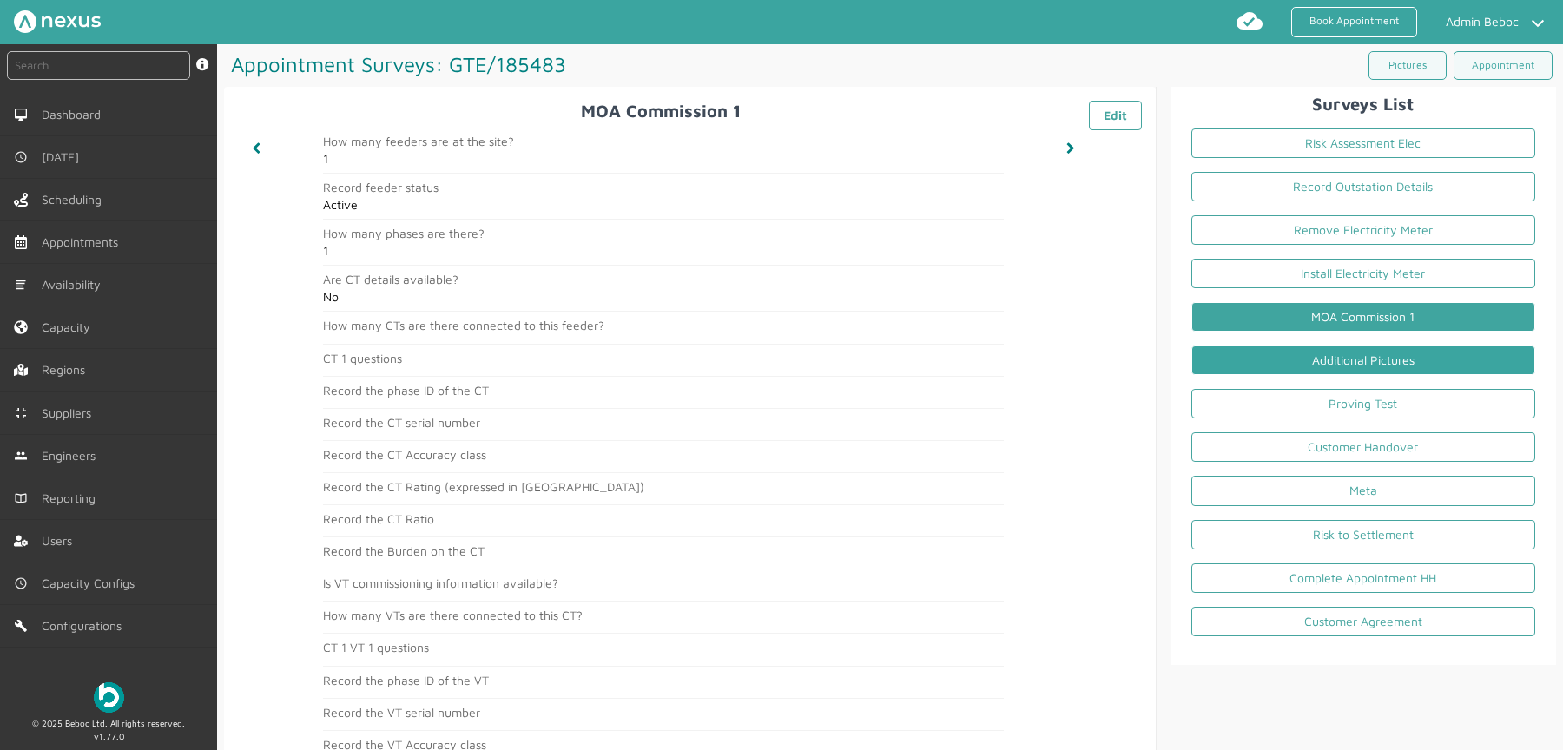
click at [1435, 356] on link "Additional Pictures" at bounding box center [1363, 361] width 344 height 30
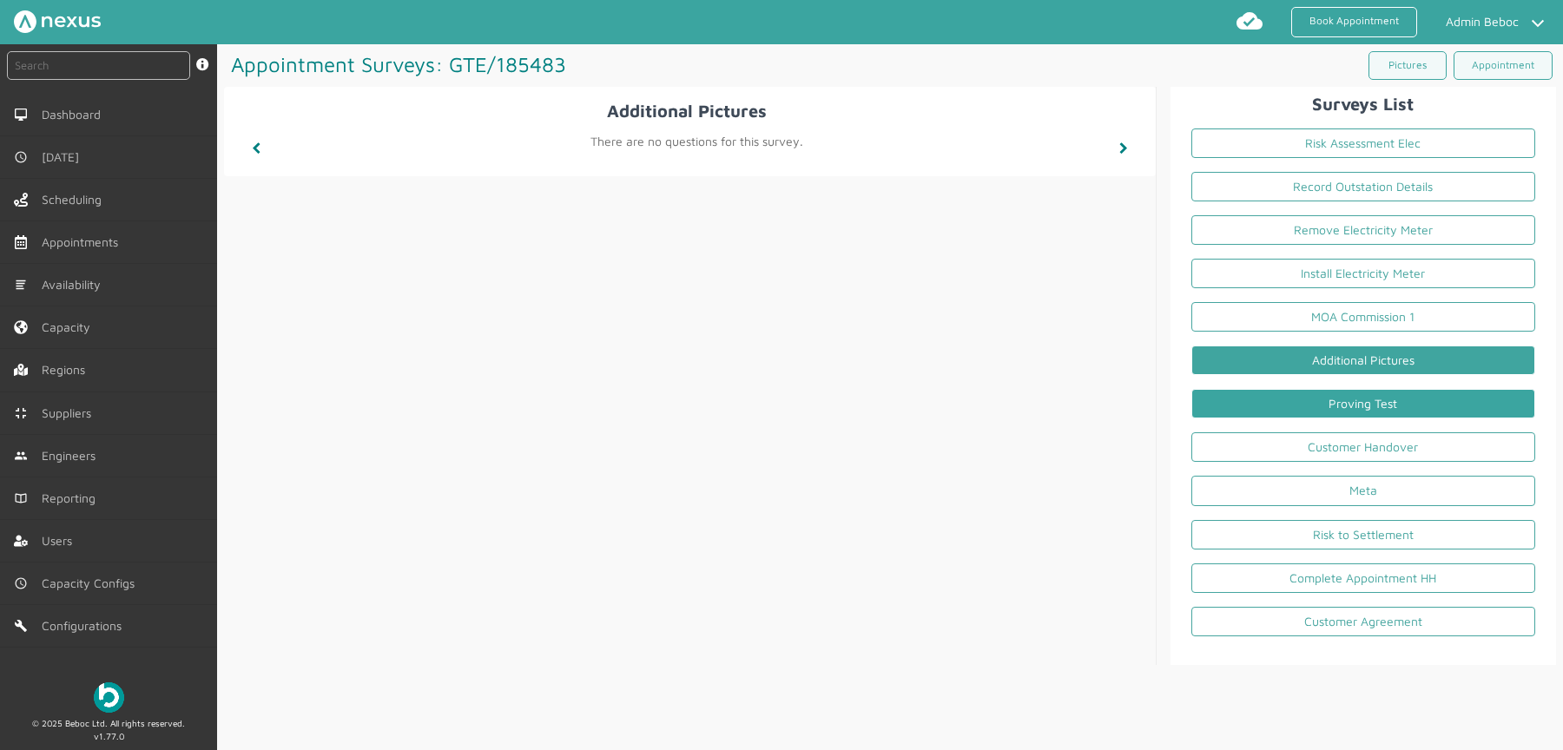
click at [1403, 397] on link "Proving Test" at bounding box center [1363, 404] width 344 height 30
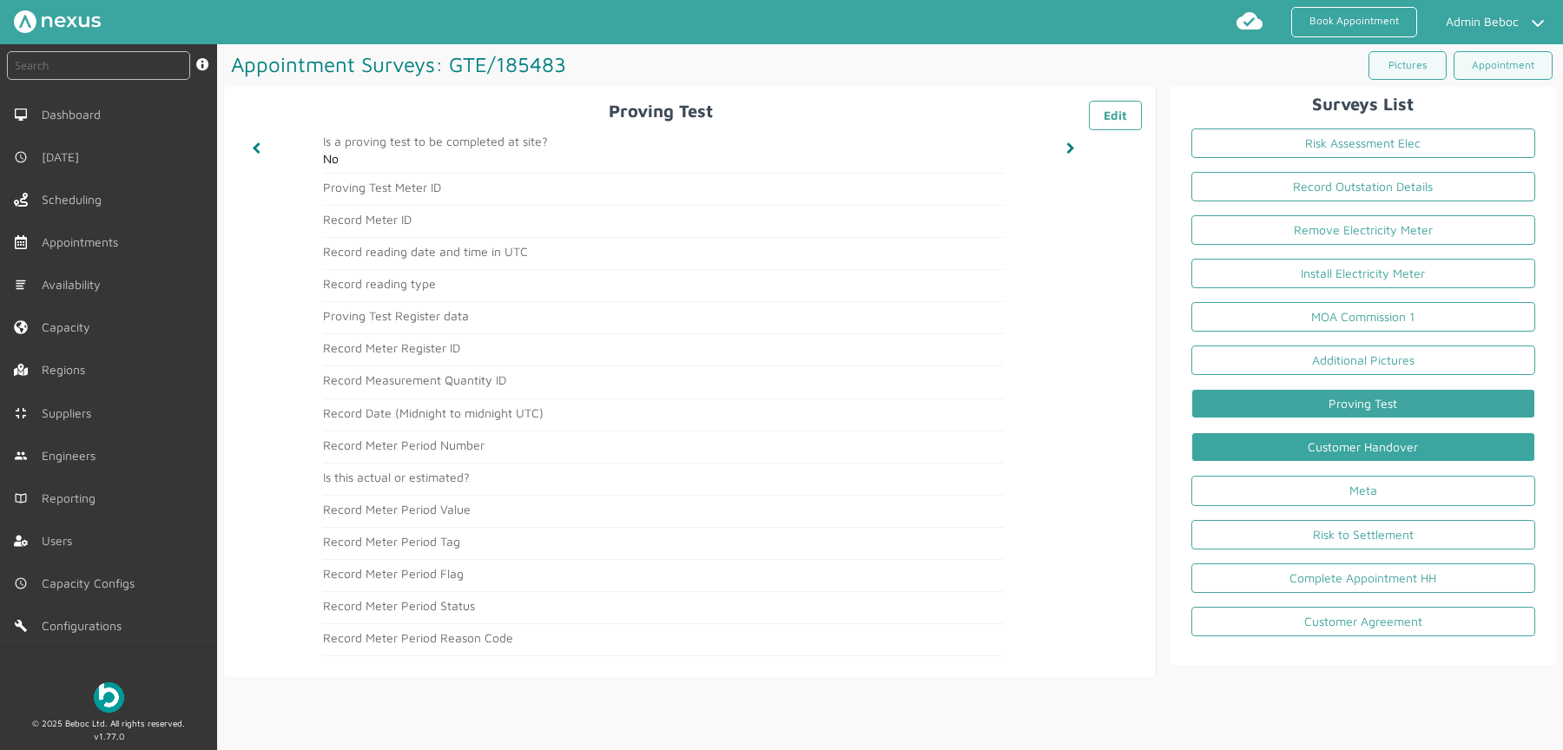
click at [1436, 439] on link "Customer Handover" at bounding box center [1363, 447] width 344 height 30
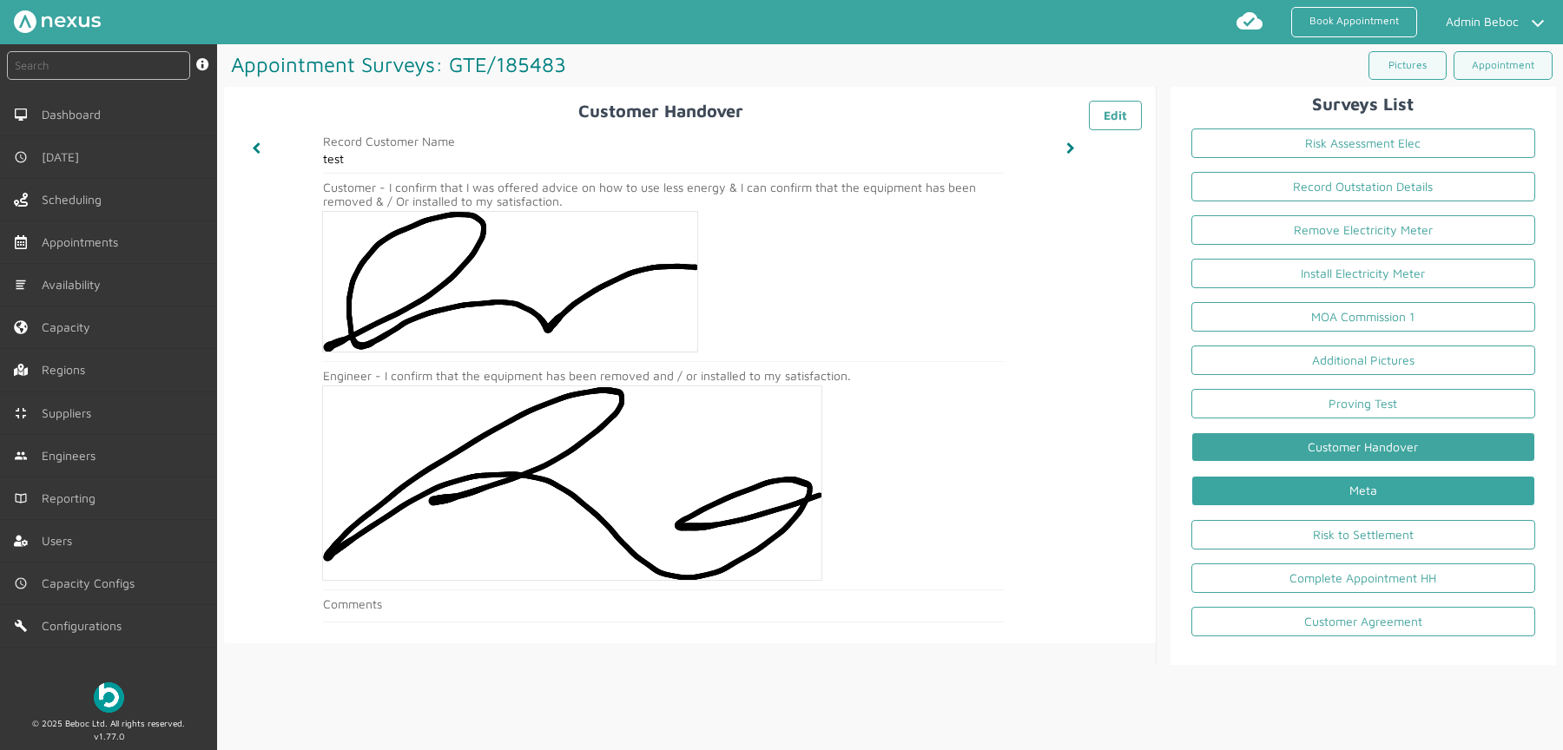
click at [1435, 483] on link "Meta" at bounding box center [1363, 491] width 344 height 30
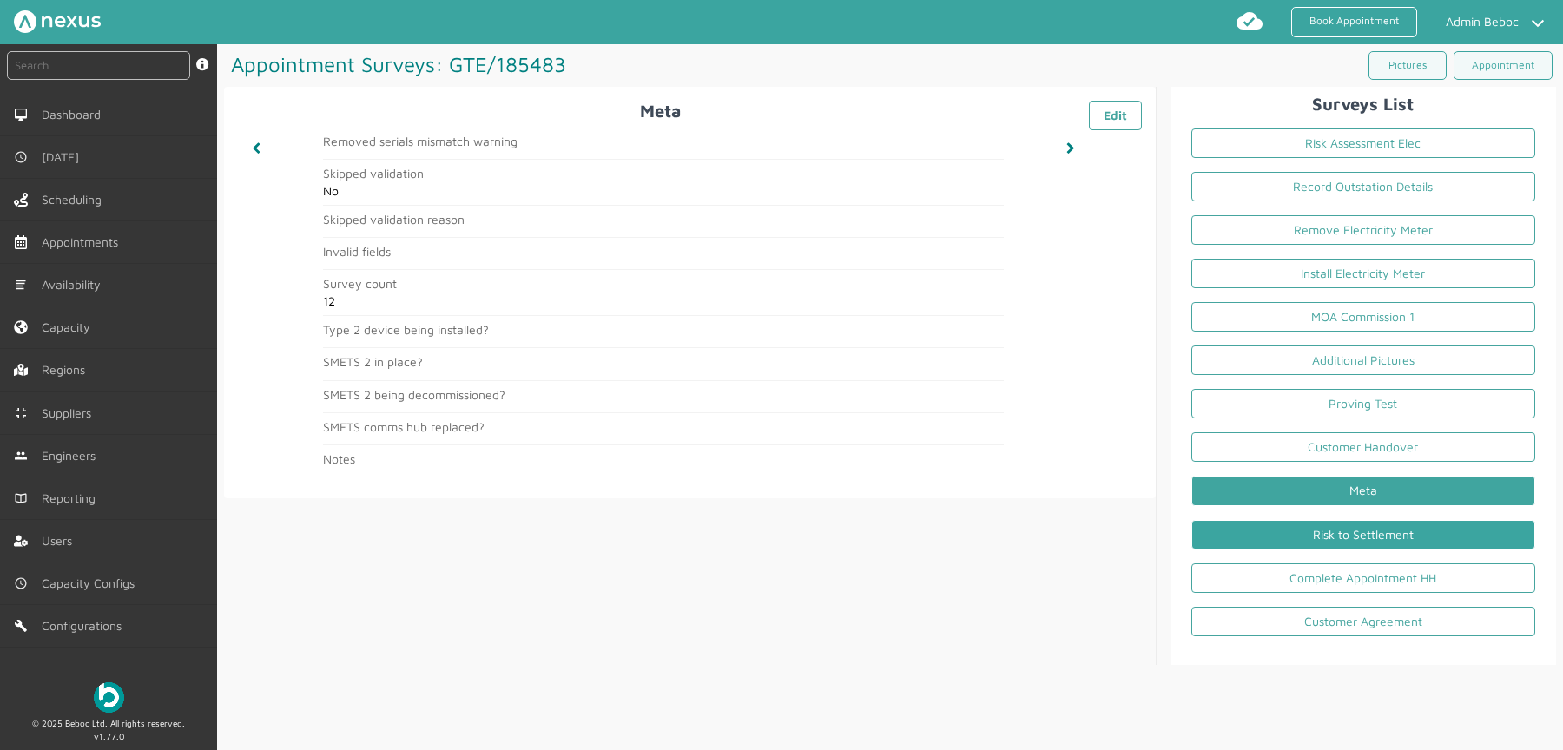
click at [1431, 525] on link "Risk to Settlement" at bounding box center [1363, 535] width 344 height 30
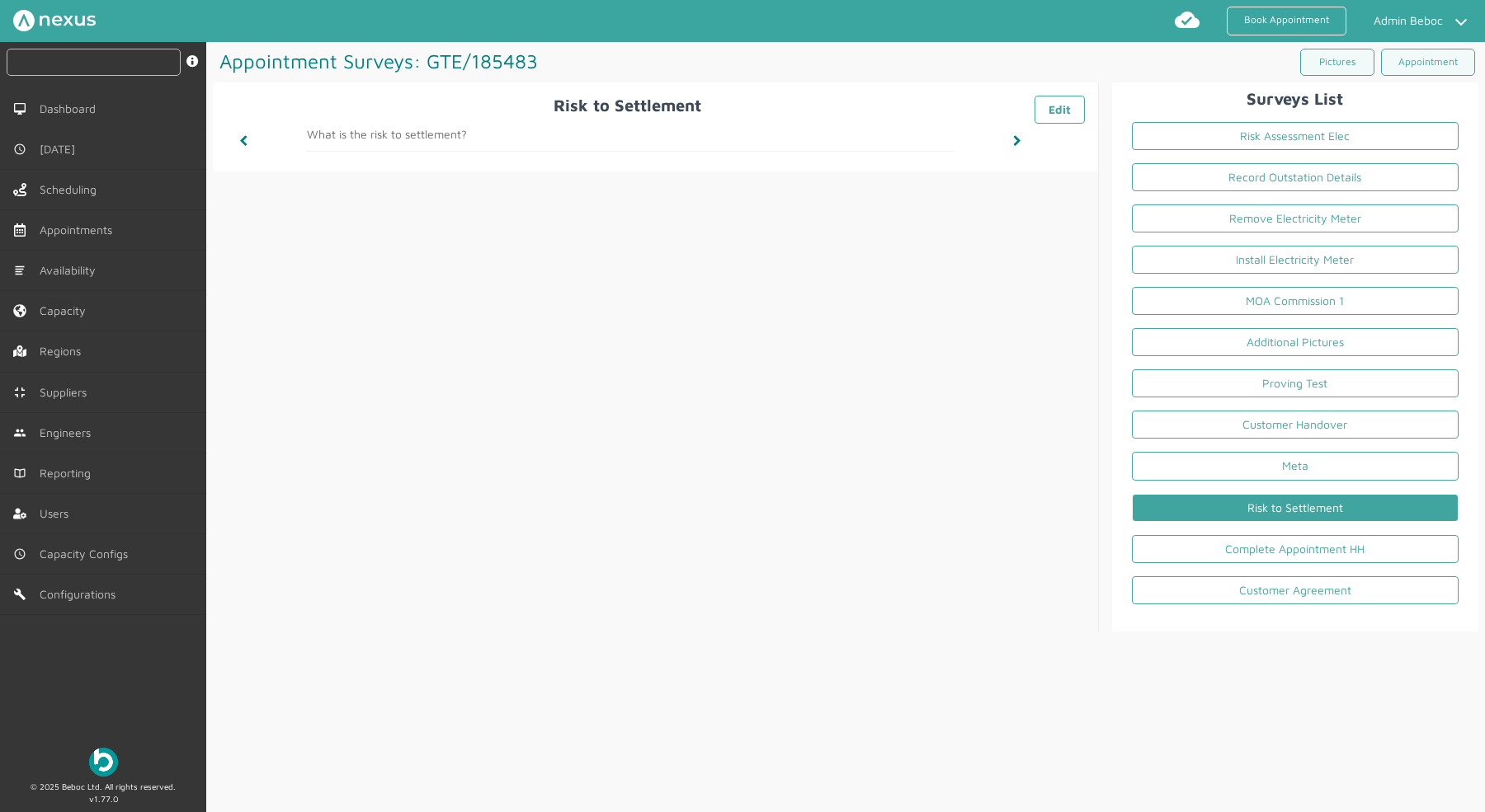
click at [155, 71] on input "text" at bounding box center [93, 62] width 174 height 28
type input "GTE/185472"
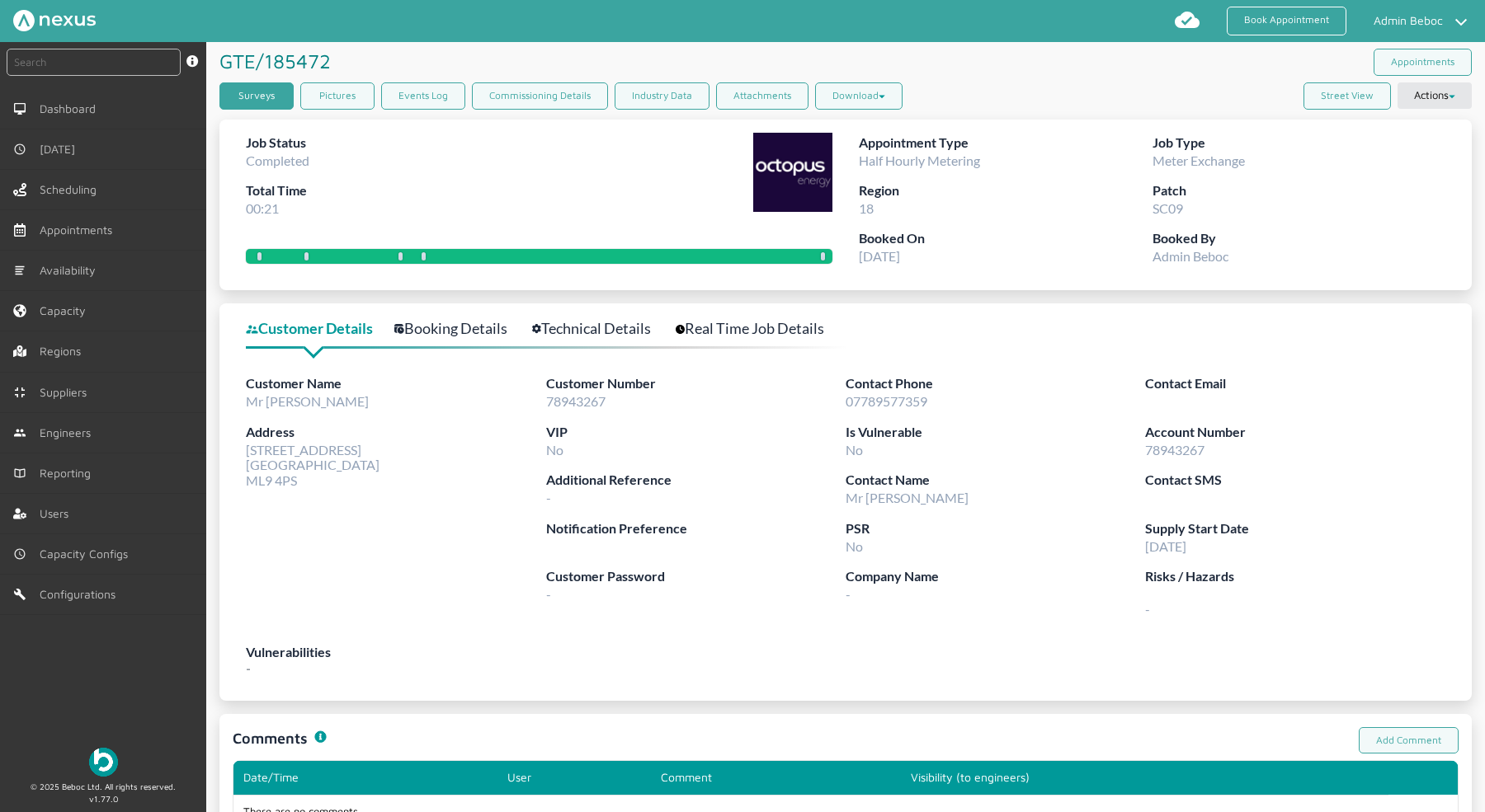
click at [270, 91] on link "Surveys" at bounding box center [257, 96] width 74 height 28
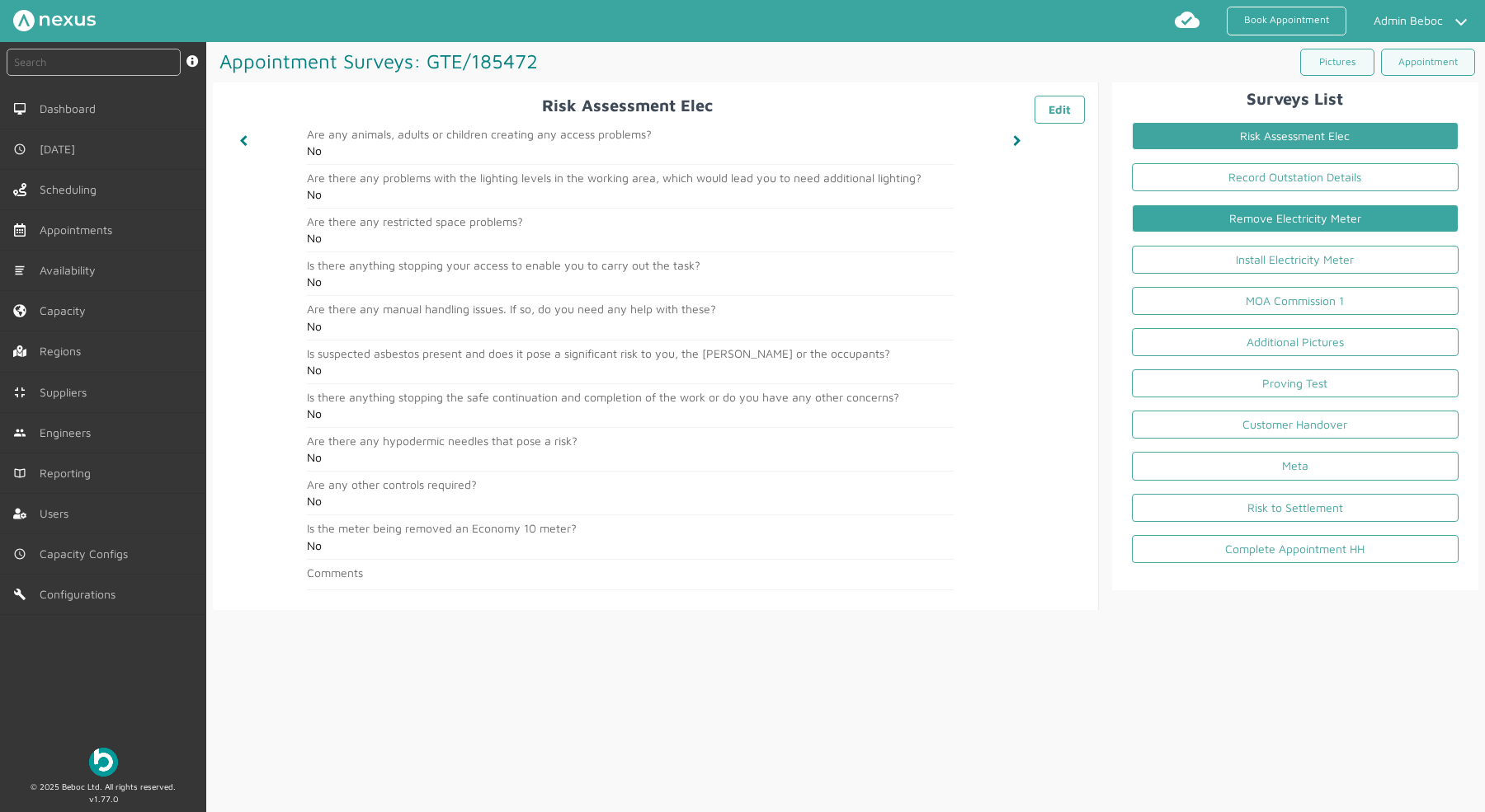
click at [1372, 222] on link "Remove Electricity Meter" at bounding box center [1295, 218] width 327 height 28
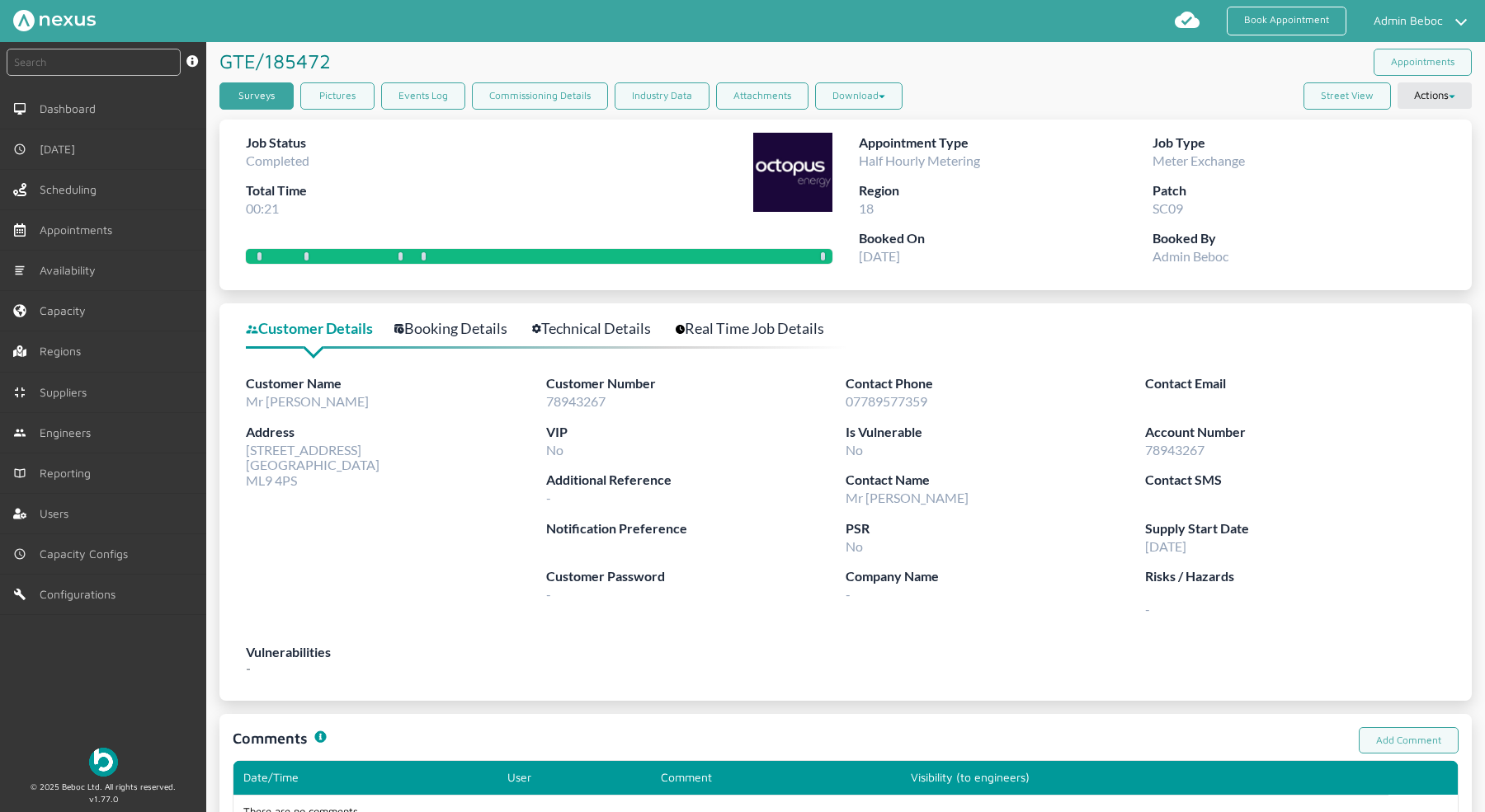
click at [251, 104] on link "Surveys" at bounding box center [257, 96] width 74 height 28
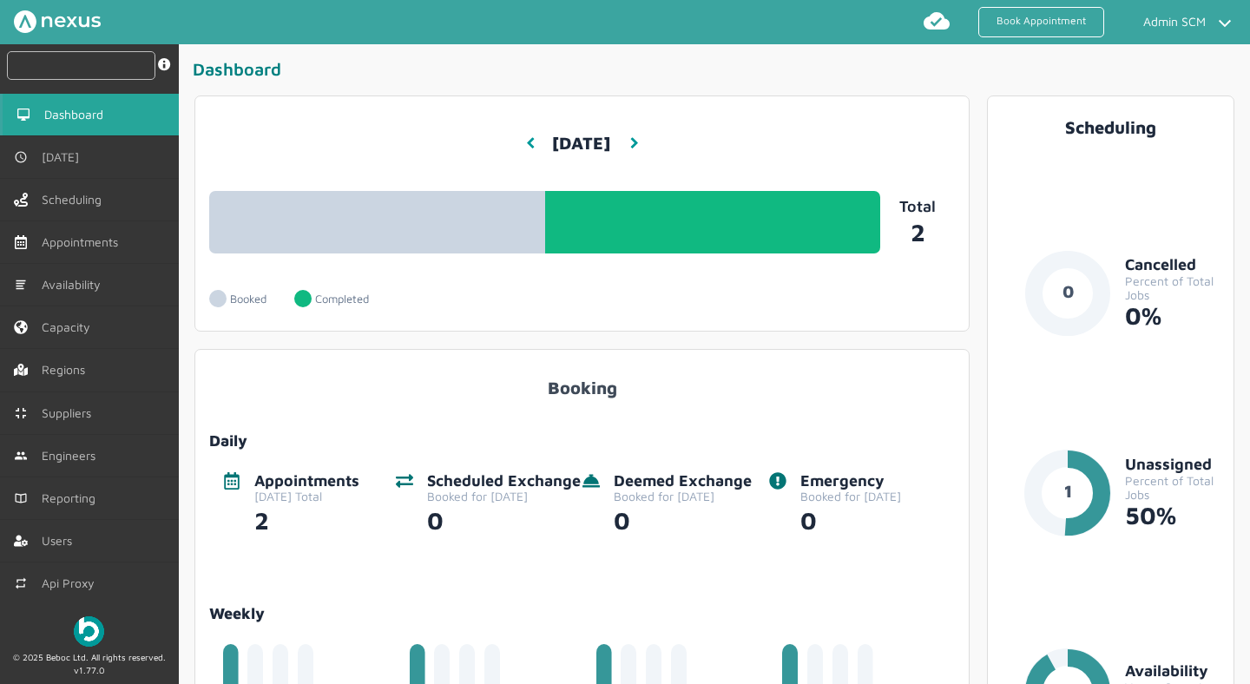
click at [83, 60] on input "text" at bounding box center [81, 65] width 148 height 29
paste input "RUE/114892"
type input "RUE/114892"
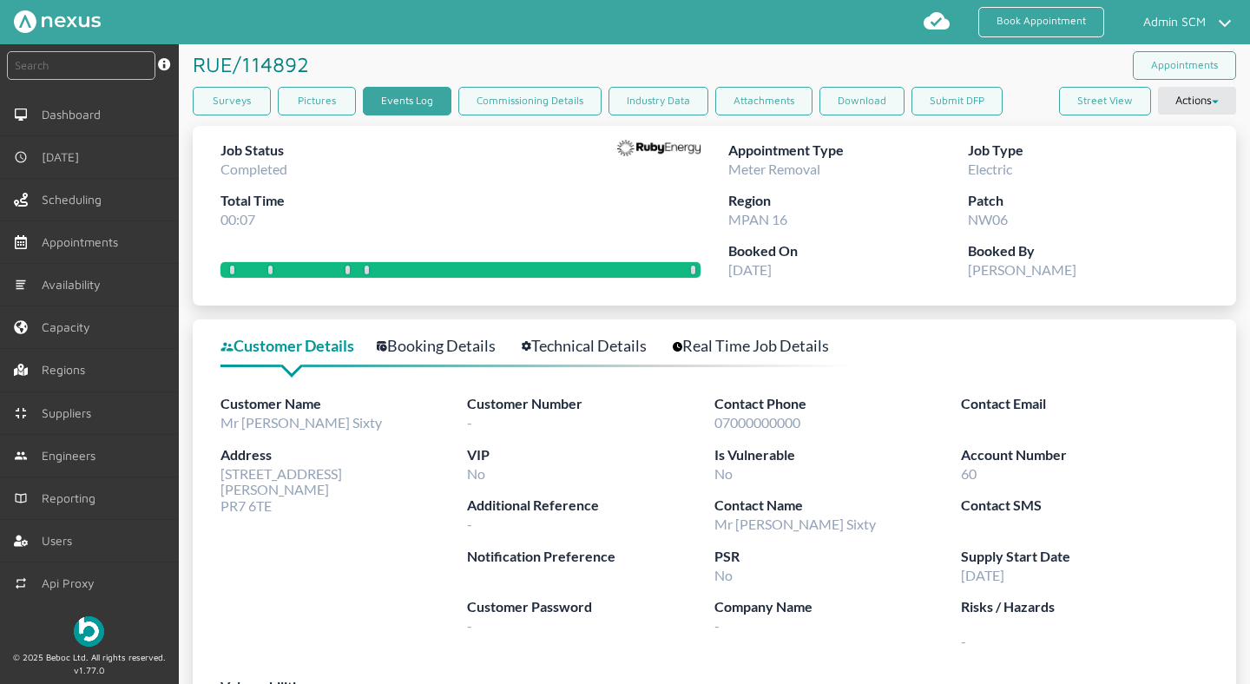
click at [419, 97] on link "Events Log" at bounding box center [407, 101] width 89 height 29
click at [240, 102] on link "Surveys" at bounding box center [232, 101] width 78 height 29
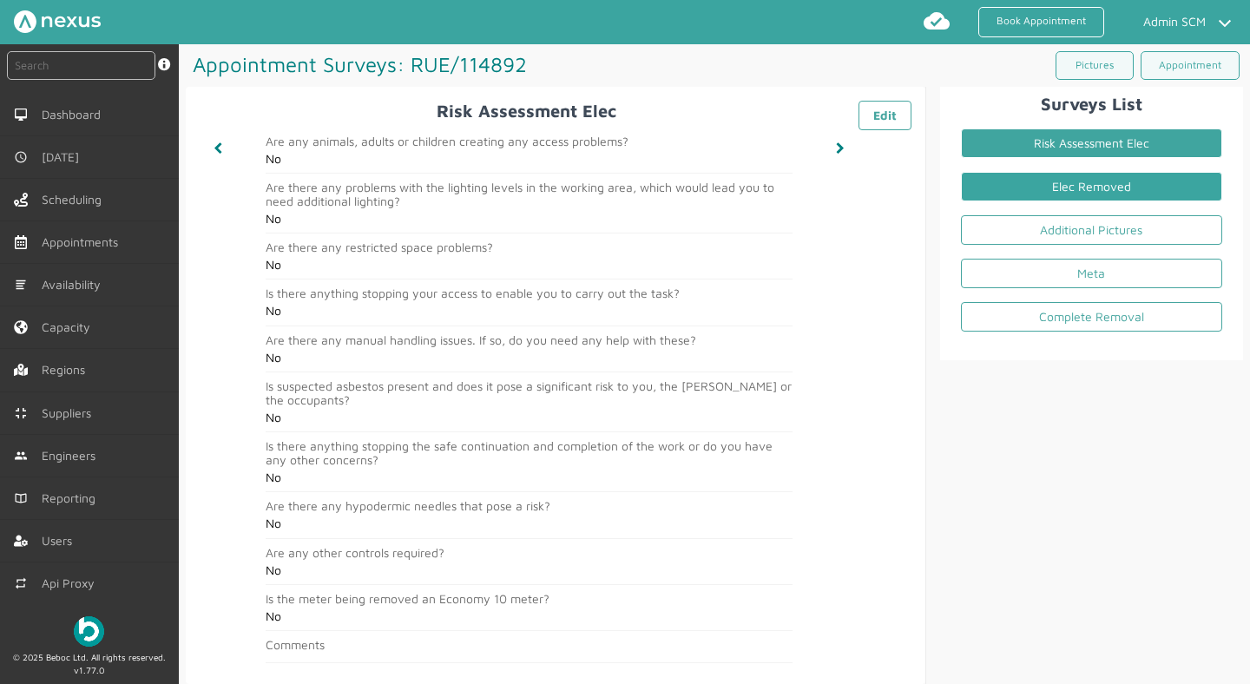
click at [1151, 188] on link "Elec Removed" at bounding box center [1091, 187] width 261 height 30
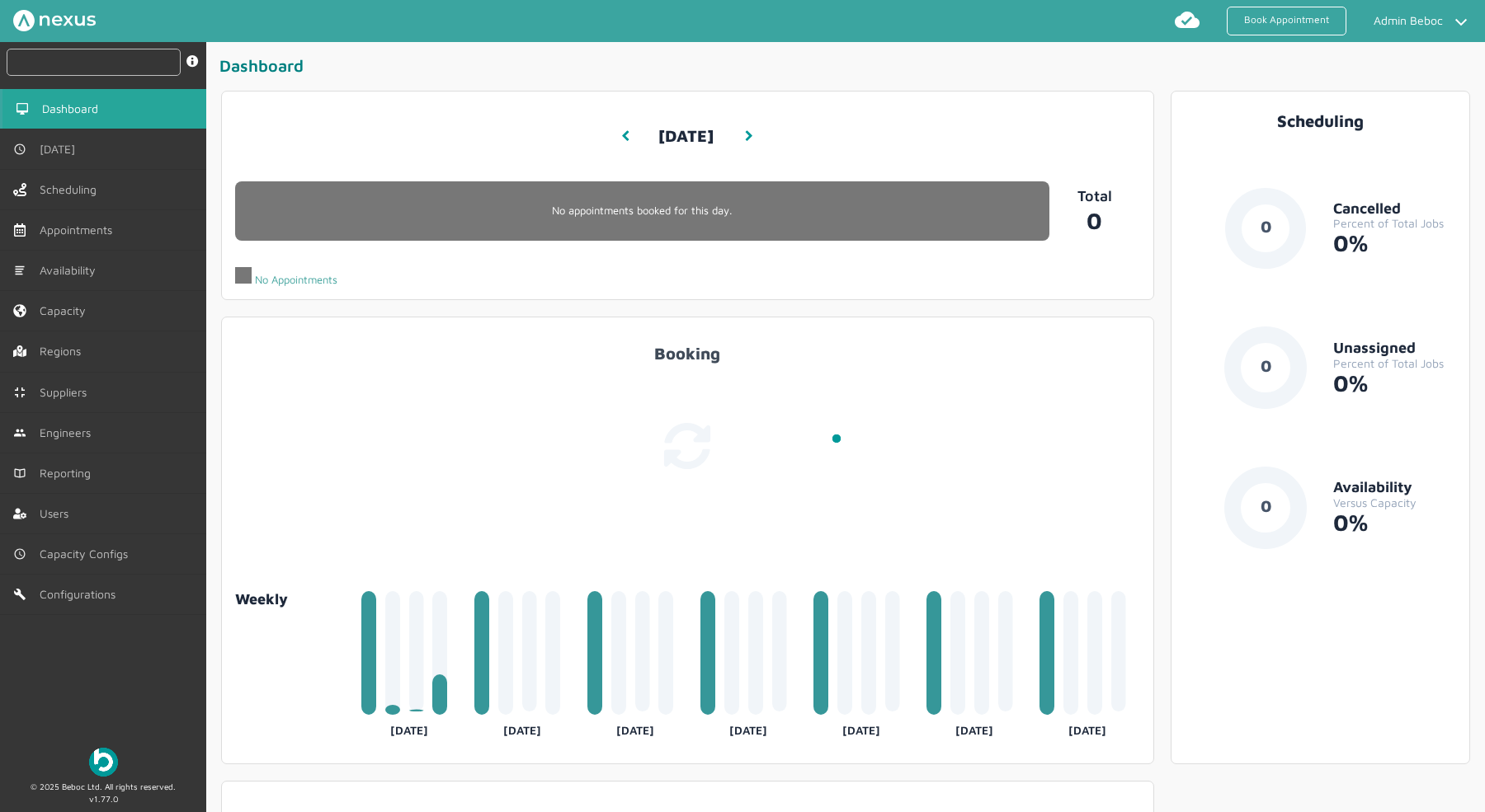
click at [137, 60] on input "text" at bounding box center [93, 62] width 174 height 28
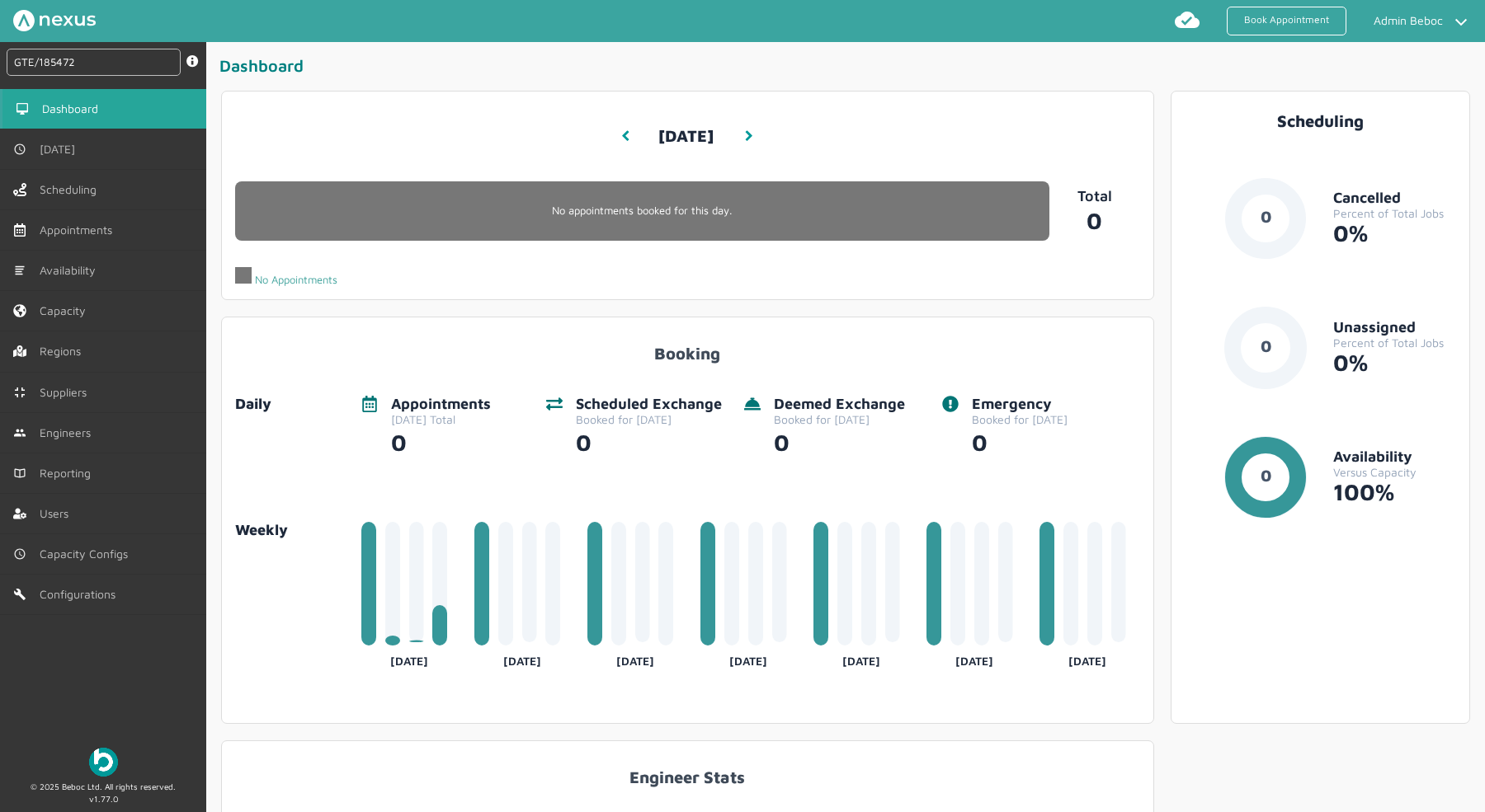
type input "GTE/185472"
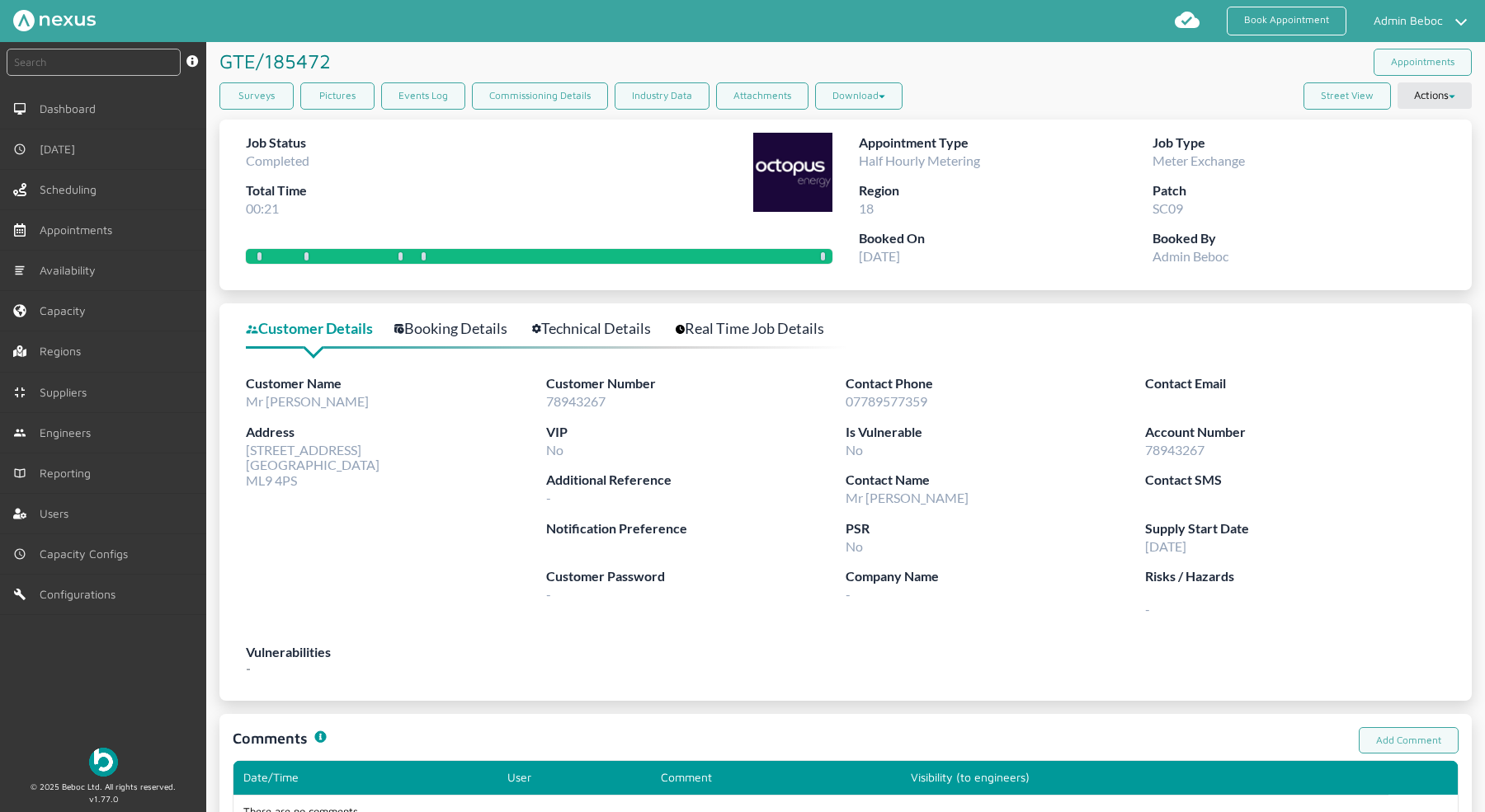
click at [593, 316] on link "Technical Details" at bounding box center [600, 328] width 137 height 24
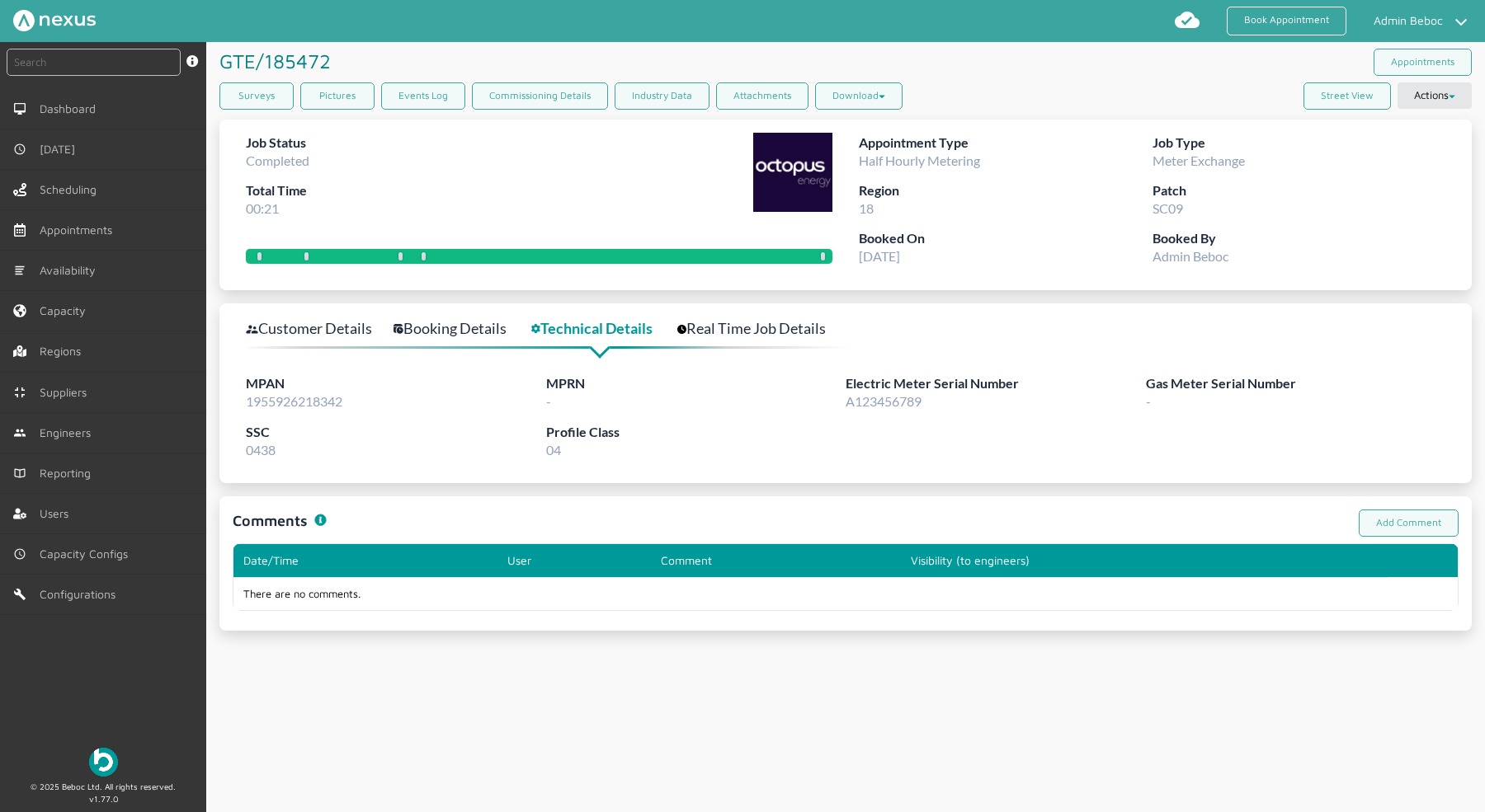
click at [473, 323] on link "Booking Details" at bounding box center [459, 328] width 131 height 24
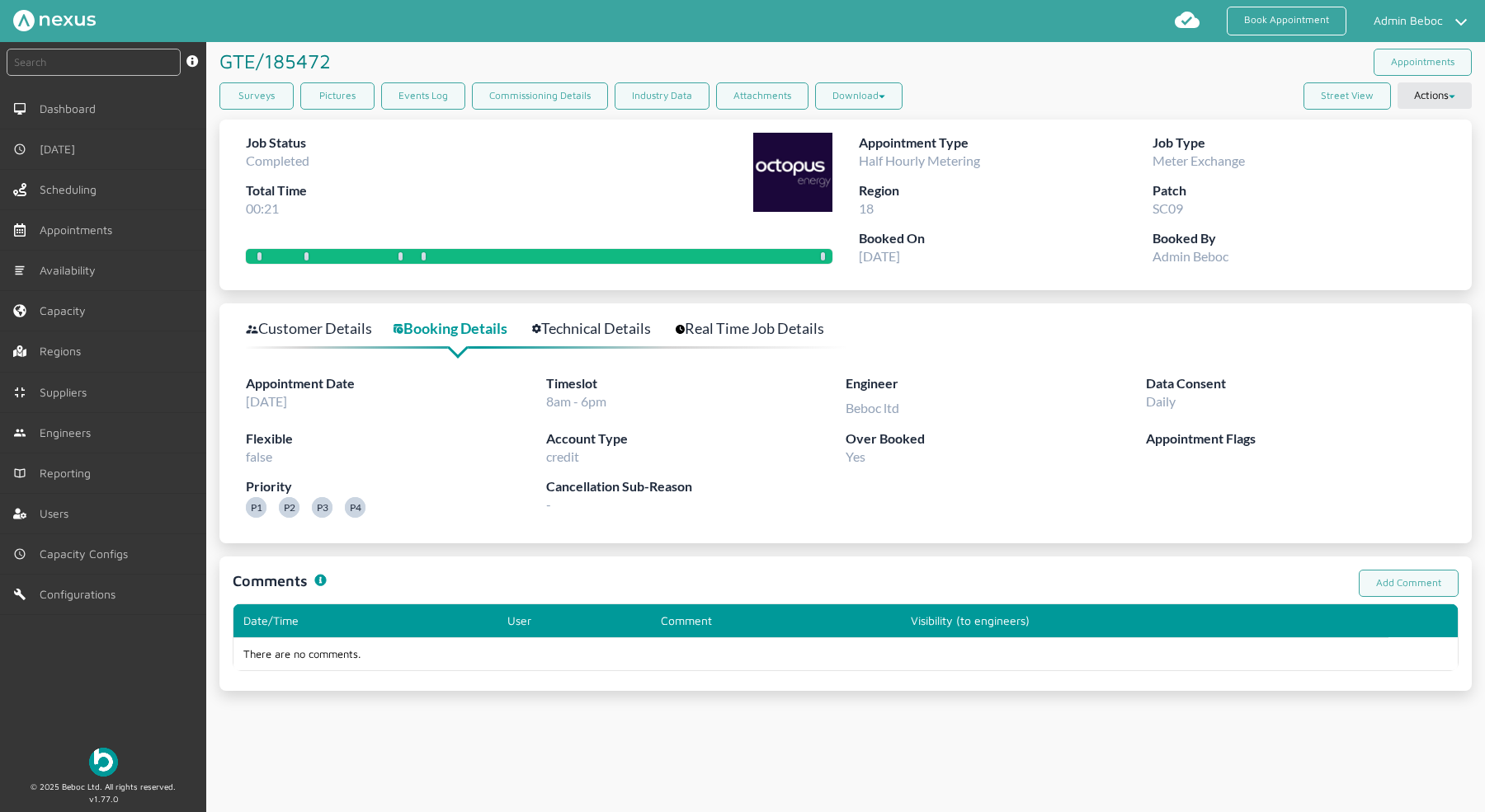
click at [289, 340] on div at bounding box center [545, 345] width 600 height 9
click at [290, 326] on link "Customer Details" at bounding box center [318, 328] width 144 height 24
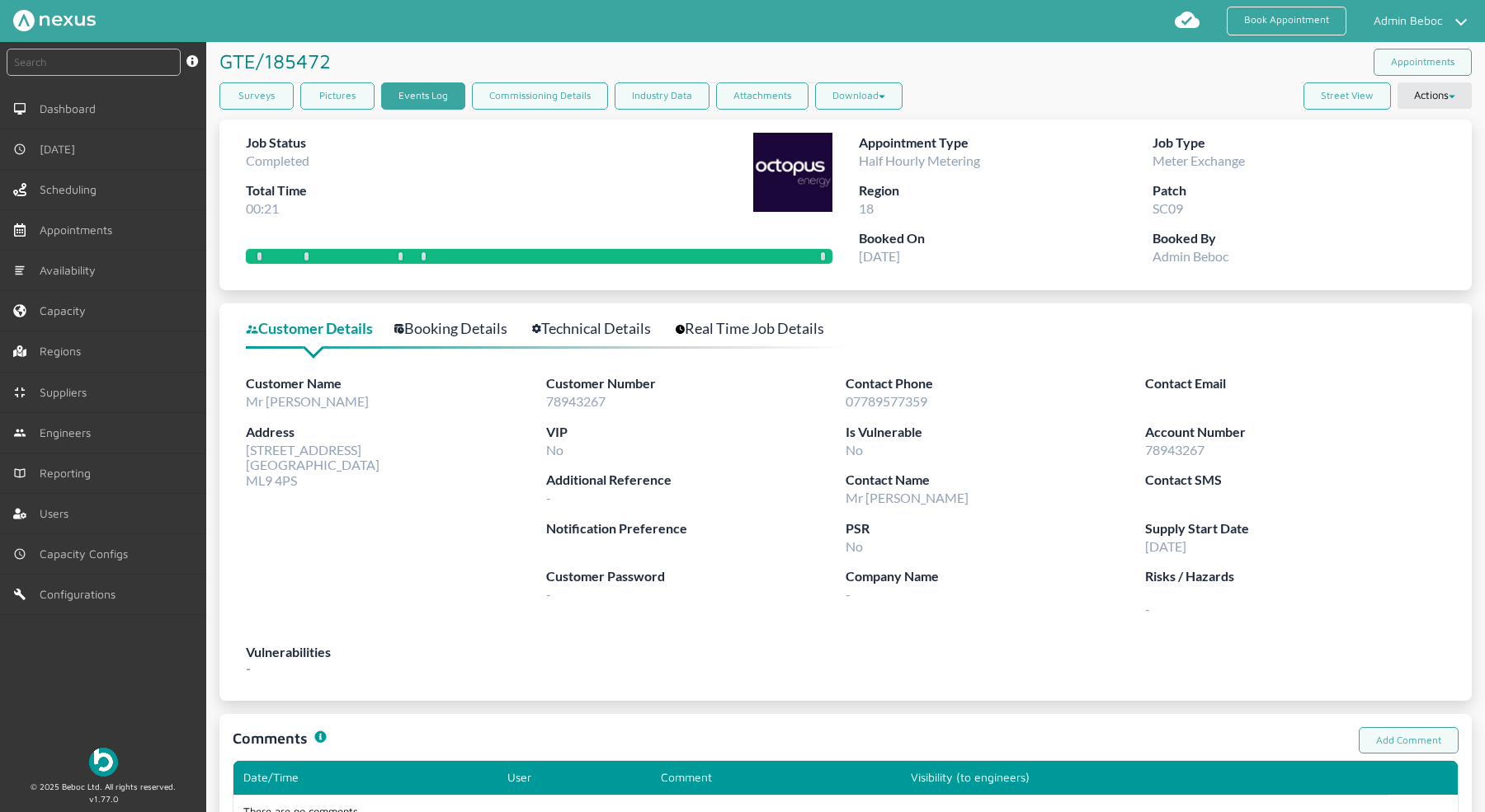
click at [451, 86] on link "Events Log" at bounding box center [423, 96] width 85 height 28
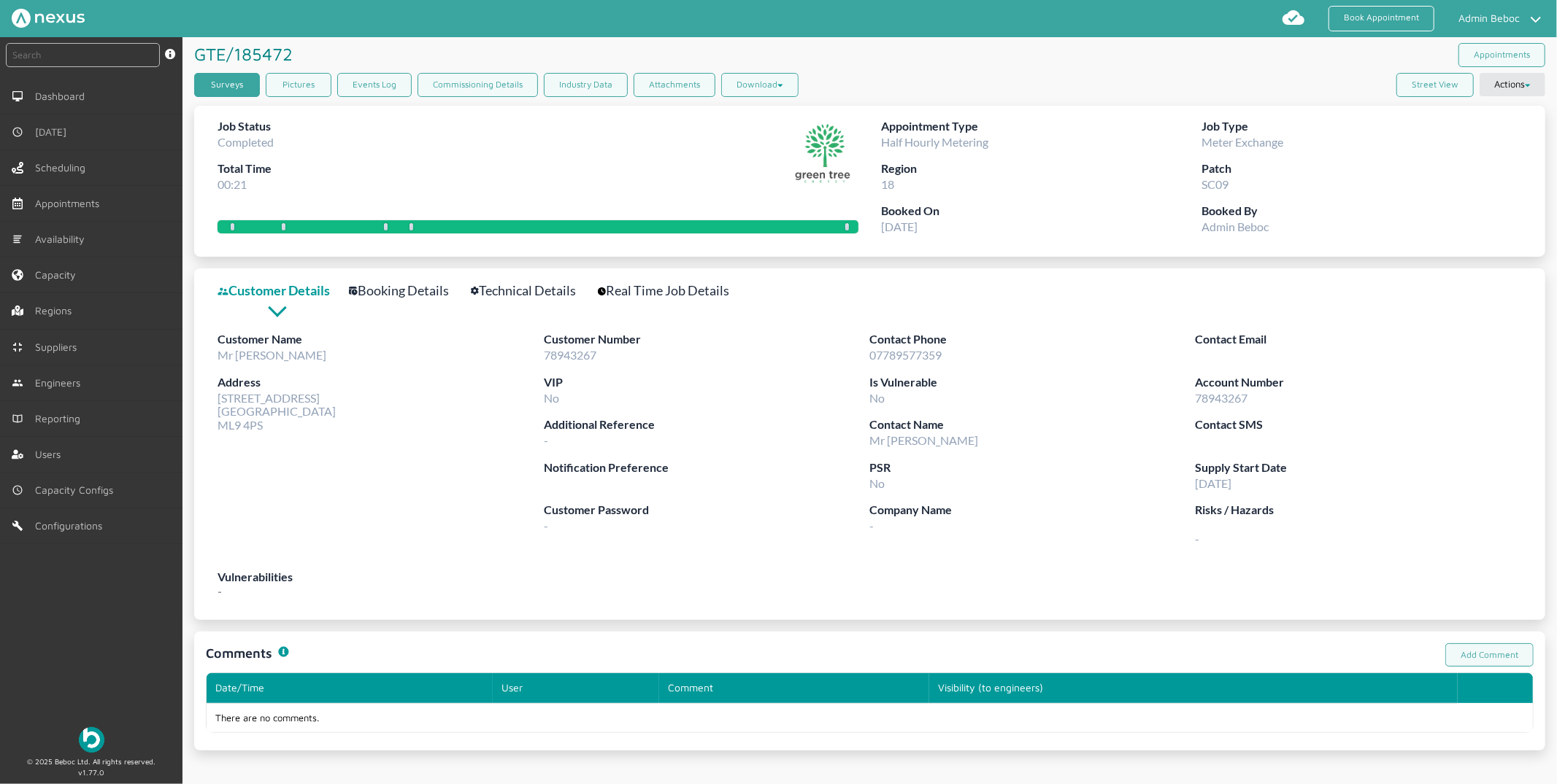
click at [226, 81] on link "Surveys" at bounding box center [227, 85] width 66 height 24
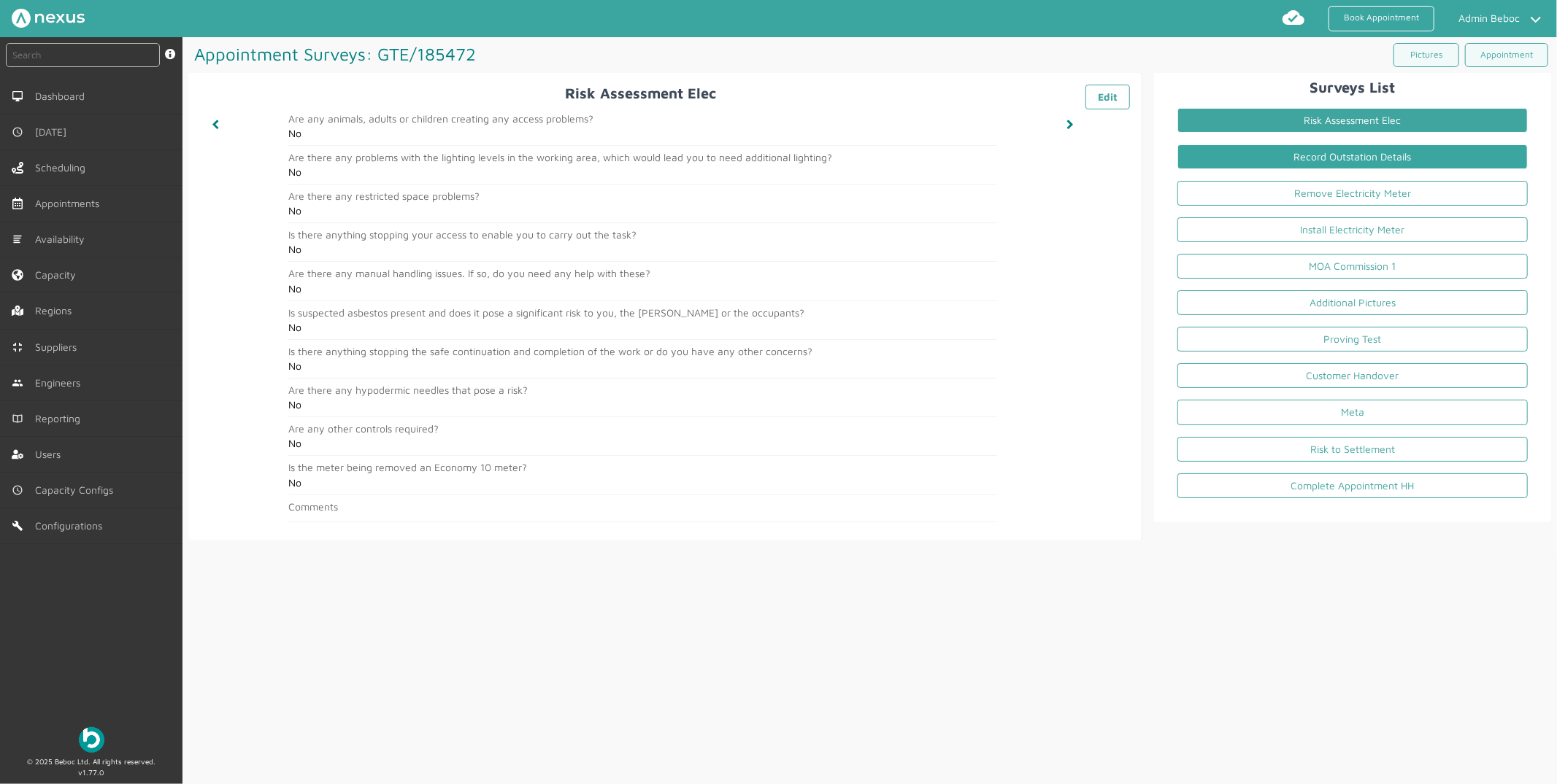
click at [1351, 157] on link "Record Outstation Details" at bounding box center [1353, 157] width 351 height 25
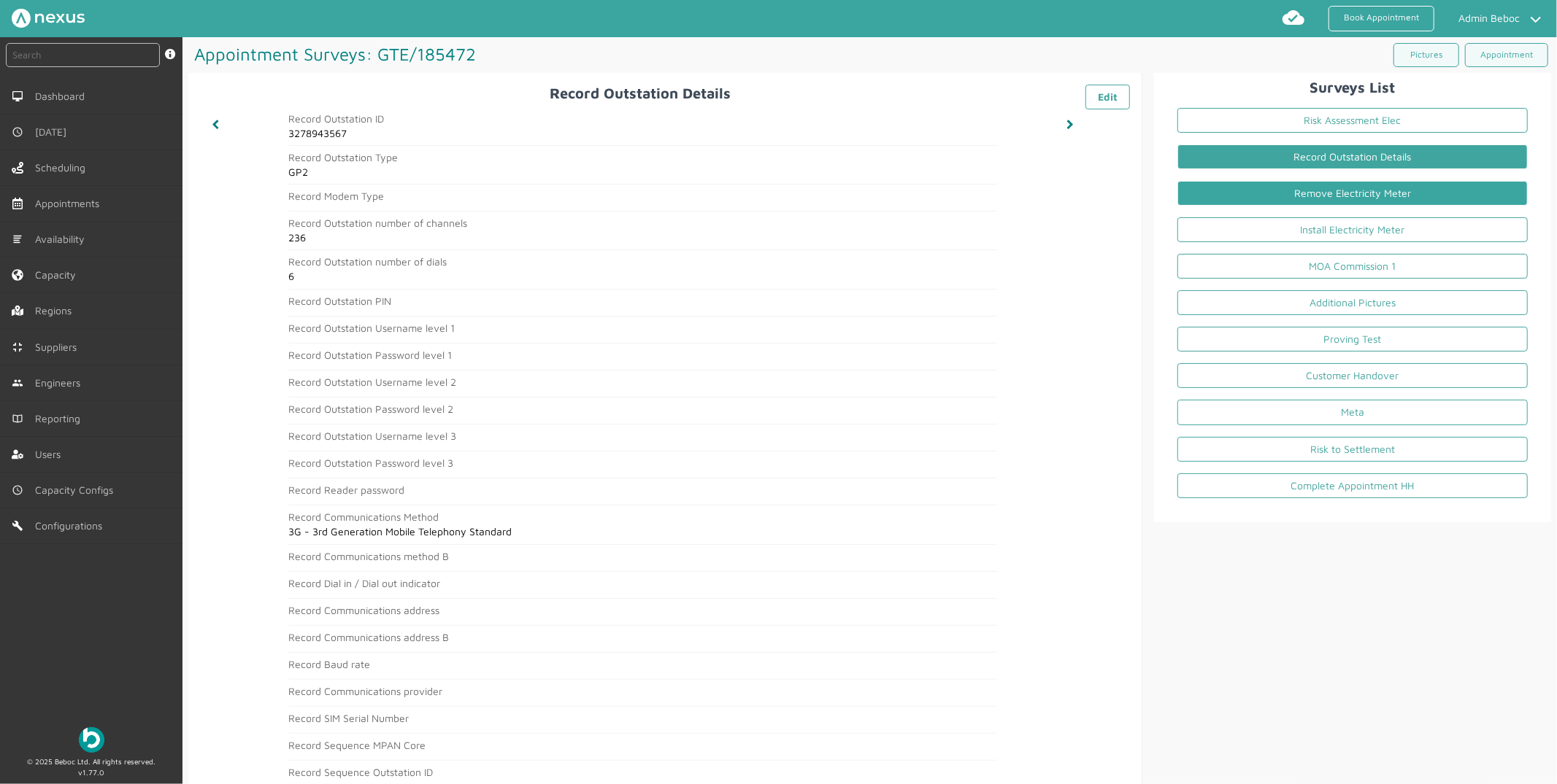
click at [1350, 197] on link "Remove Electricity Meter" at bounding box center [1353, 193] width 351 height 25
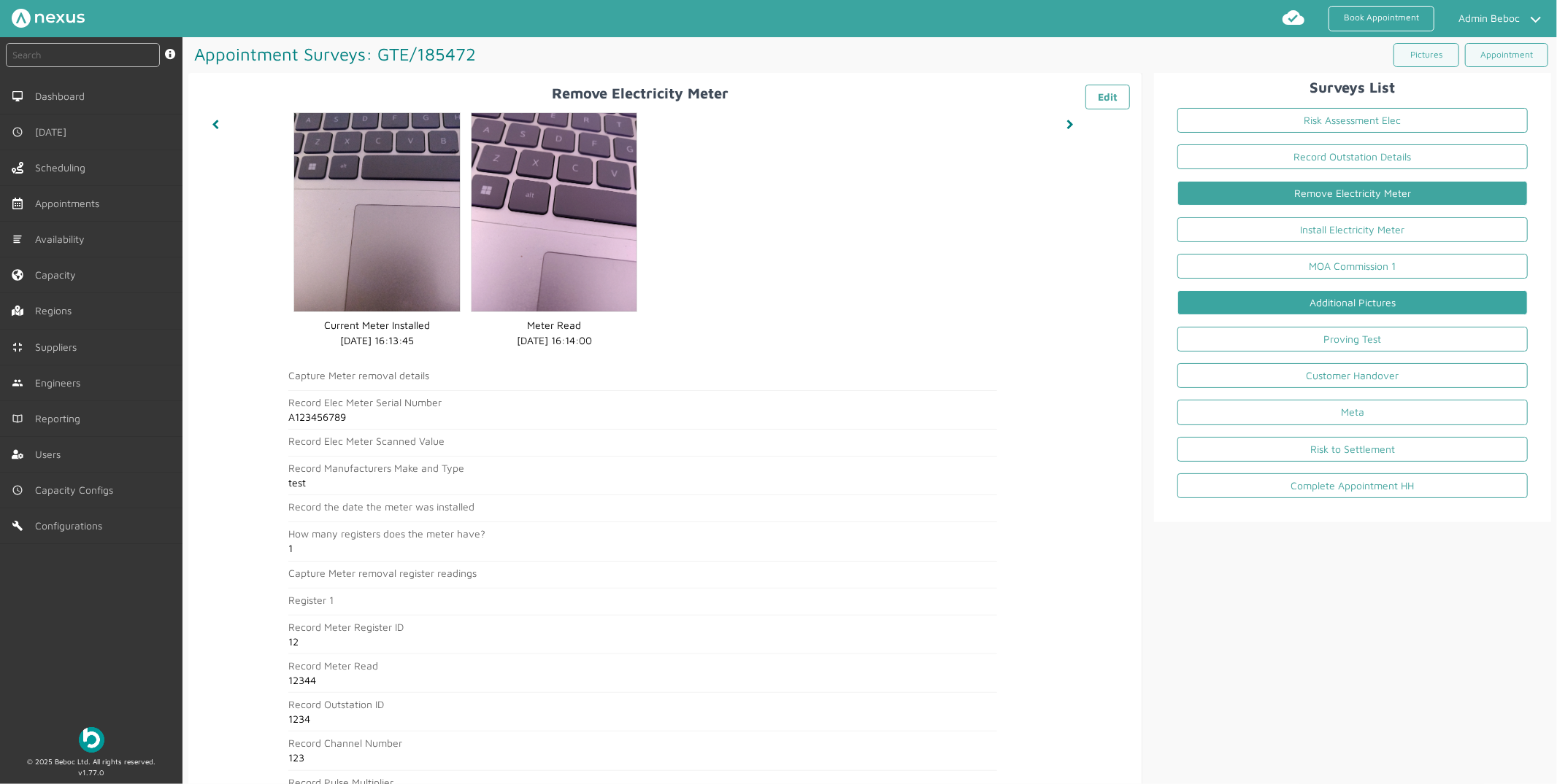
click at [1385, 303] on link "Additional Pictures" at bounding box center [1353, 303] width 351 height 25
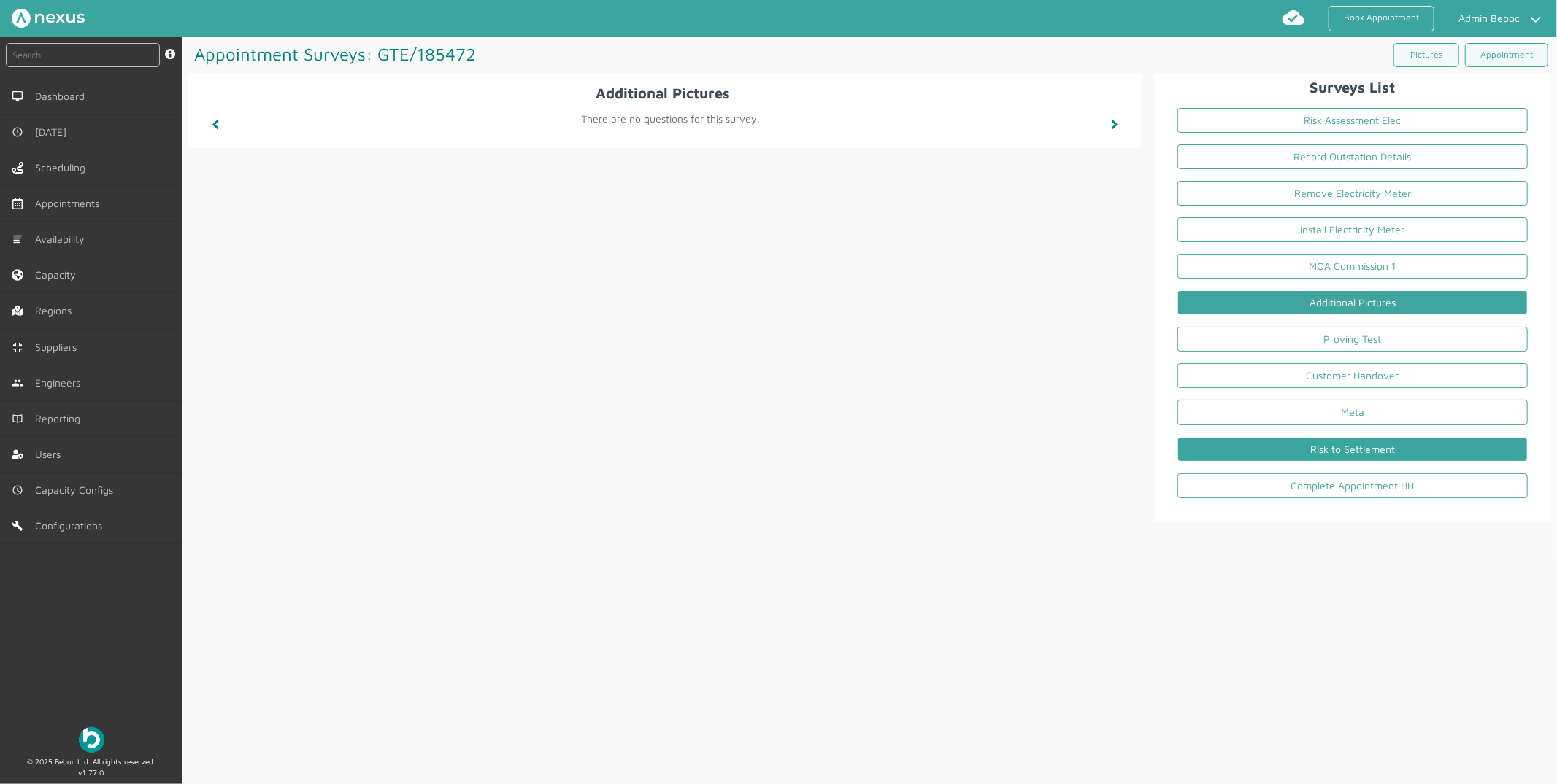
click at [1363, 453] on link "Risk to Settlement" at bounding box center [1353, 450] width 351 height 25
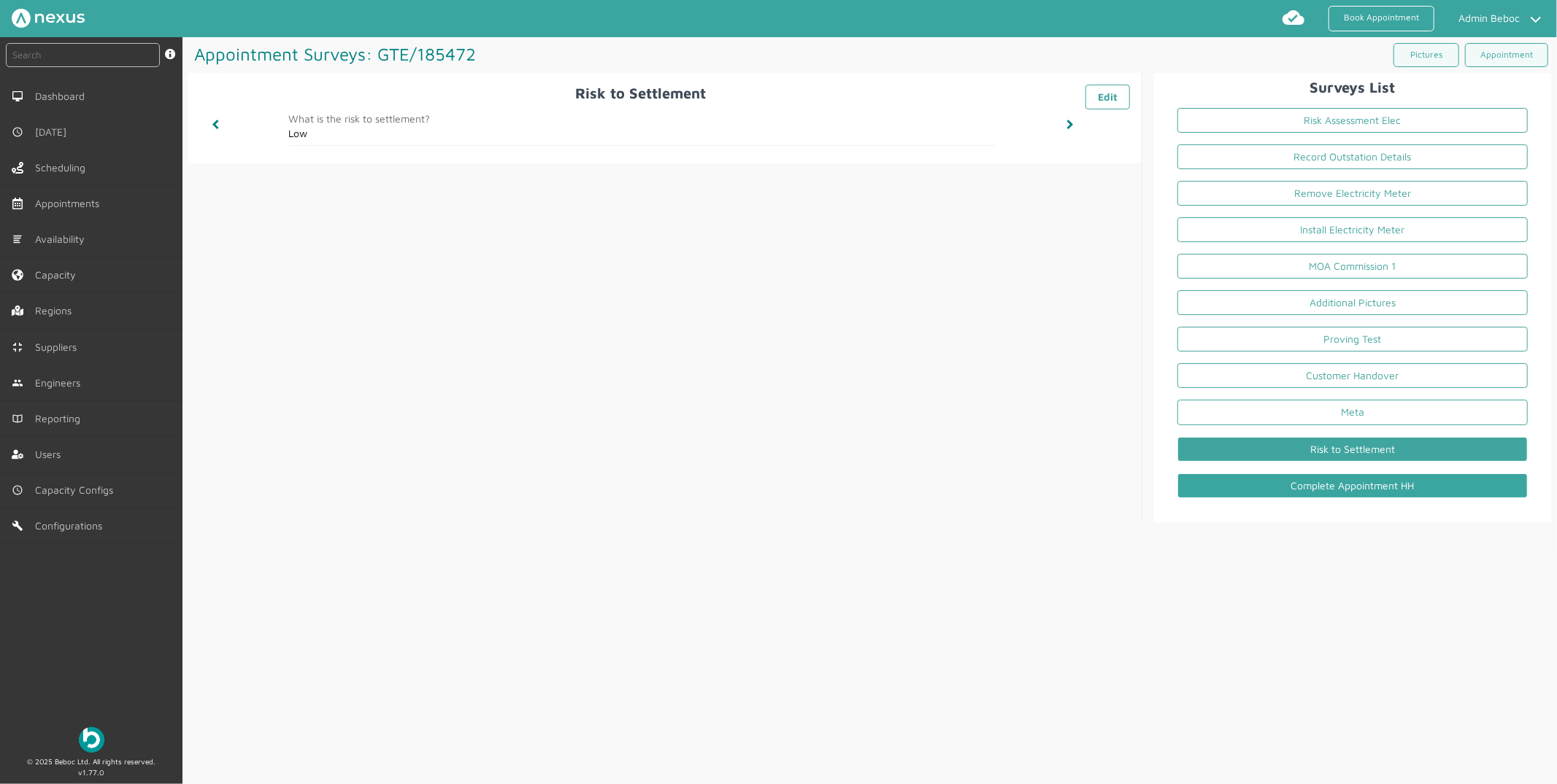
click at [1395, 482] on link "Complete Appointment HH" at bounding box center [1353, 487] width 351 height 25
